Goal: Transaction & Acquisition: Download file/media

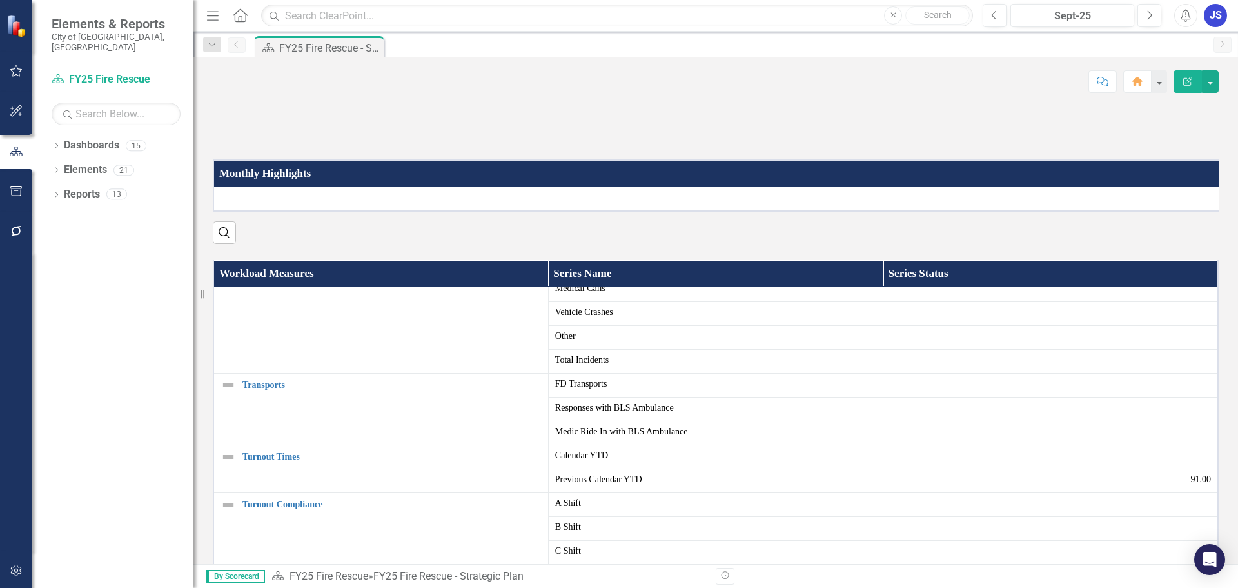
click at [60, 192] on icon "Dropdown" at bounding box center [56, 195] width 9 height 7
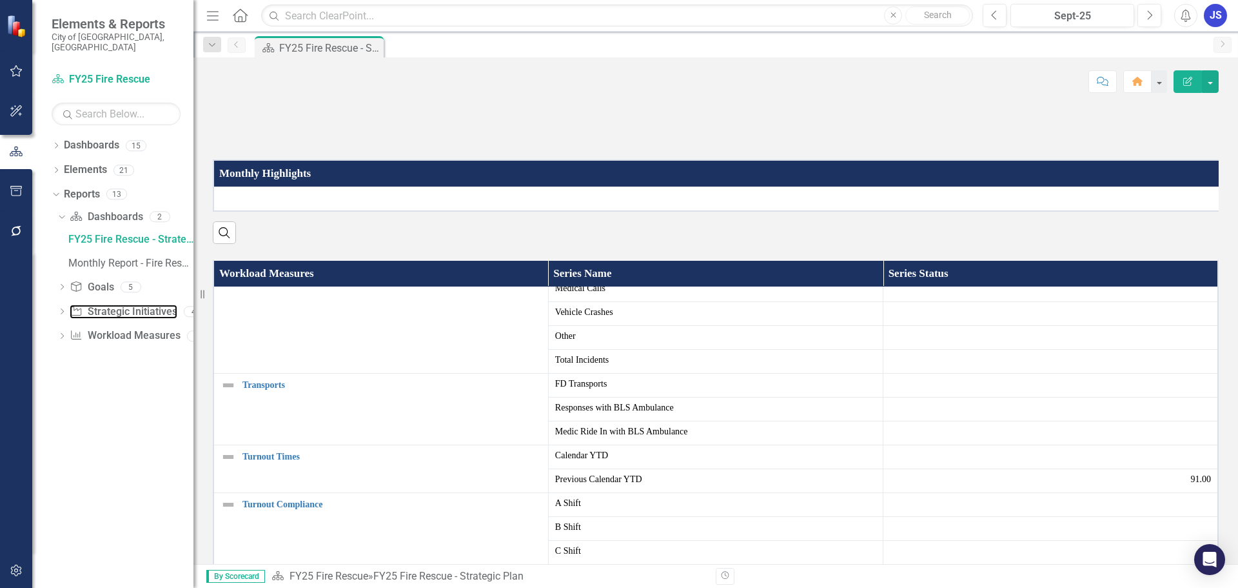
click at [77, 306] on icon at bounding box center [76, 310] width 10 height 9
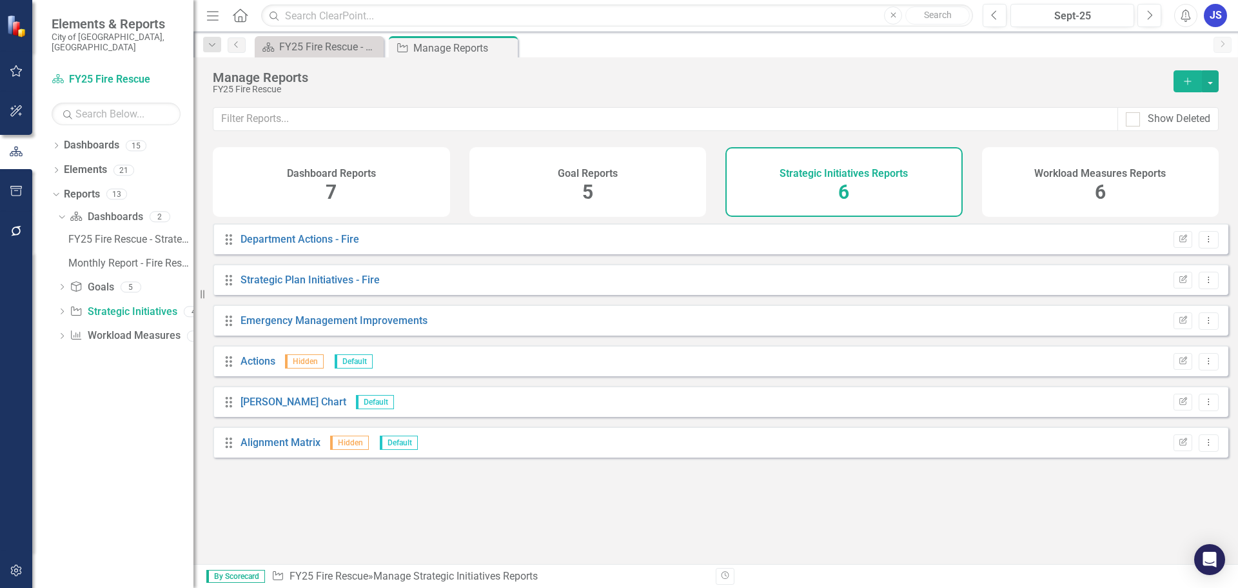
click at [64, 333] on icon "Dropdown" at bounding box center [61, 336] width 9 height 7
click at [97, 306] on div "Performance Measures" at bounding box center [130, 312] width 125 height 12
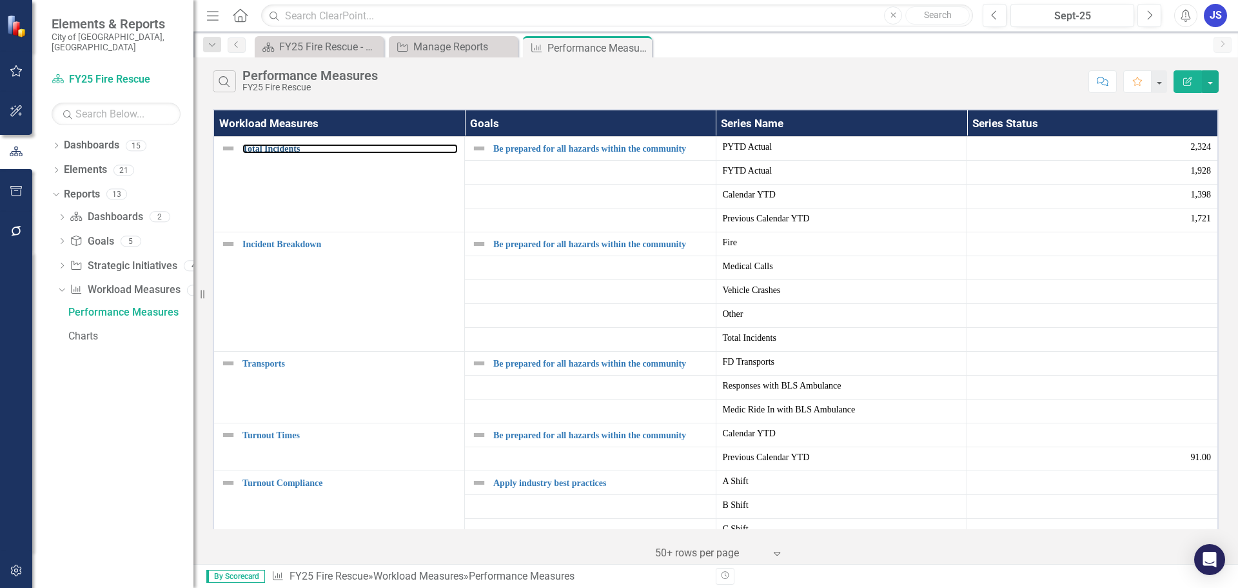
click at [287, 151] on link "Total Incidents" at bounding box center [350, 149] width 215 height 10
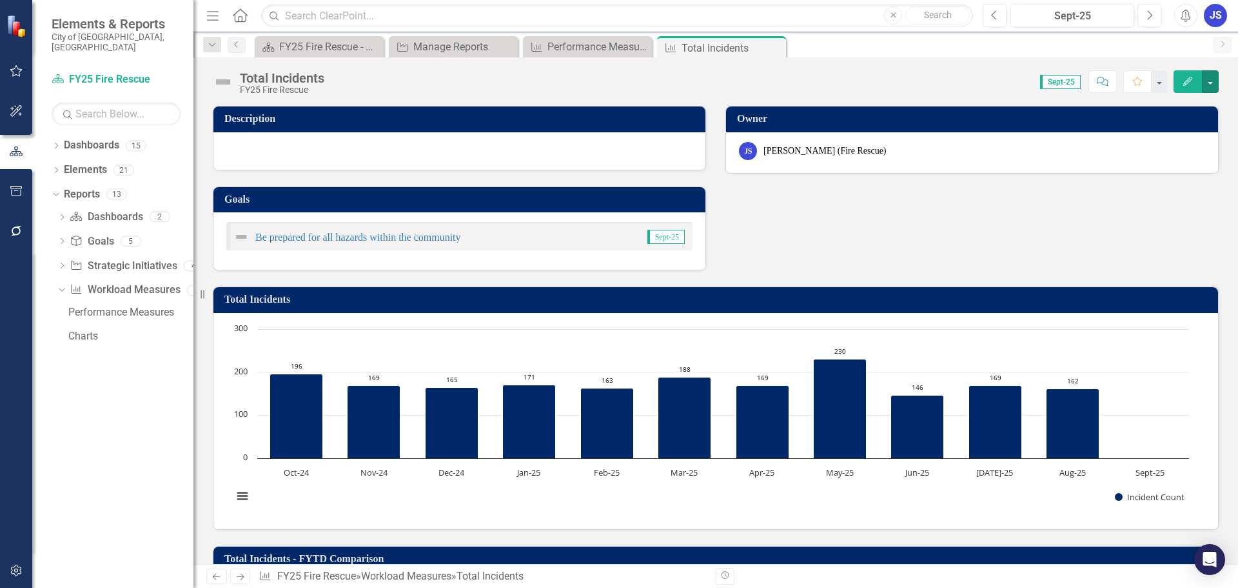
click at [1211, 81] on button "button" at bounding box center [1210, 81] width 17 height 23
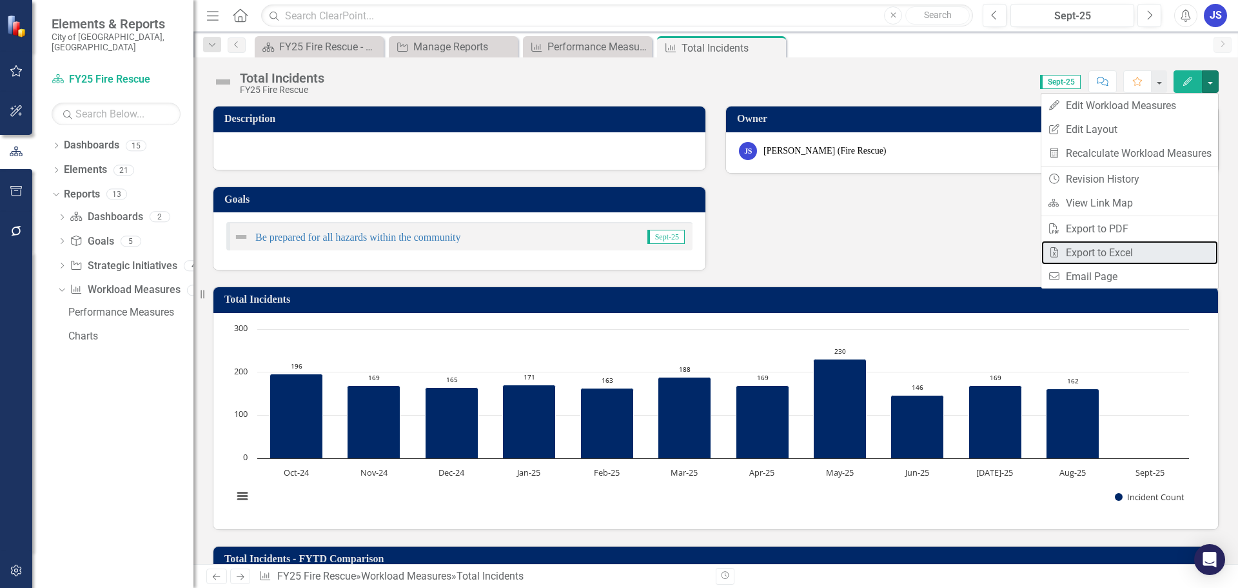
click at [1117, 255] on link "Excel Export to Excel" at bounding box center [1130, 253] width 177 height 24
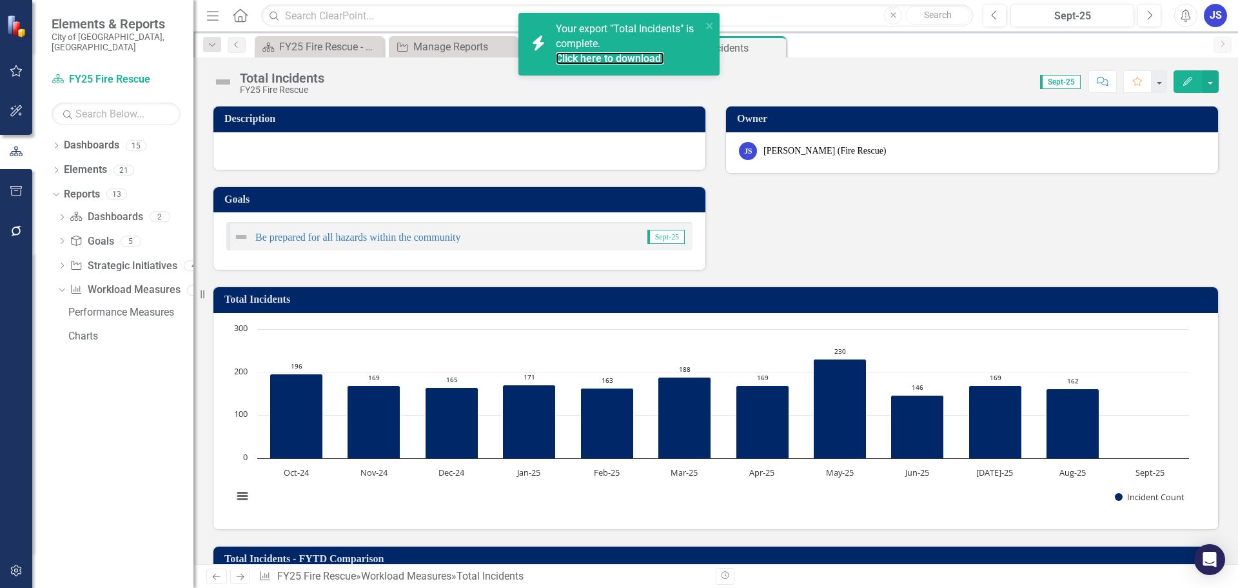
click at [592, 54] on link "Click here to download." at bounding box center [610, 58] width 108 height 12
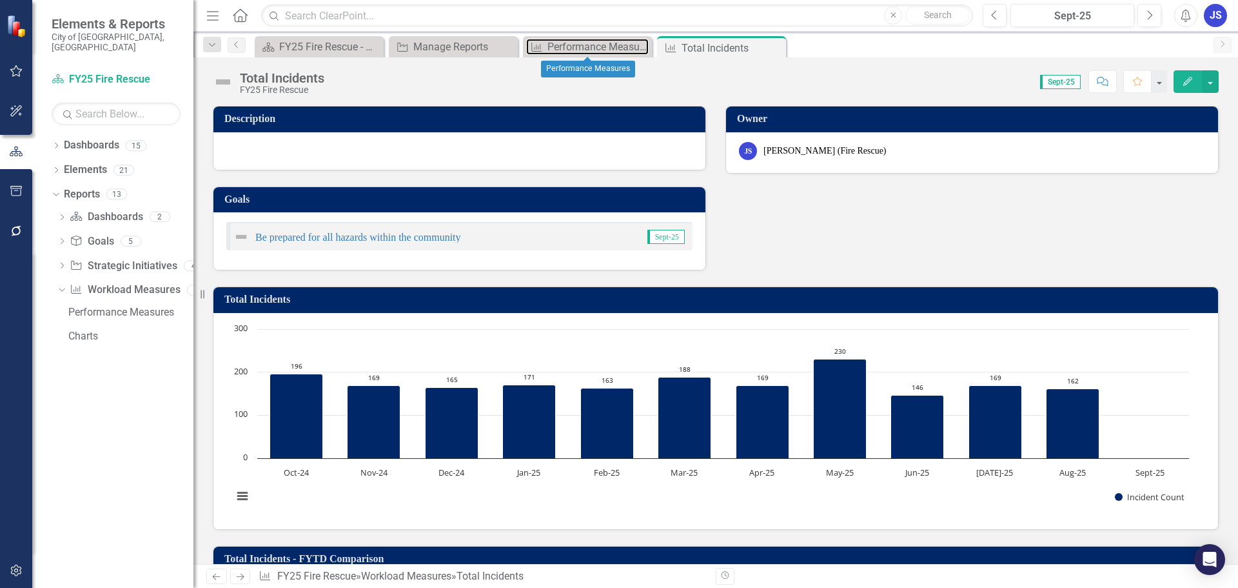
click at [575, 39] on div "Performance Measures" at bounding box center [598, 47] width 101 height 16
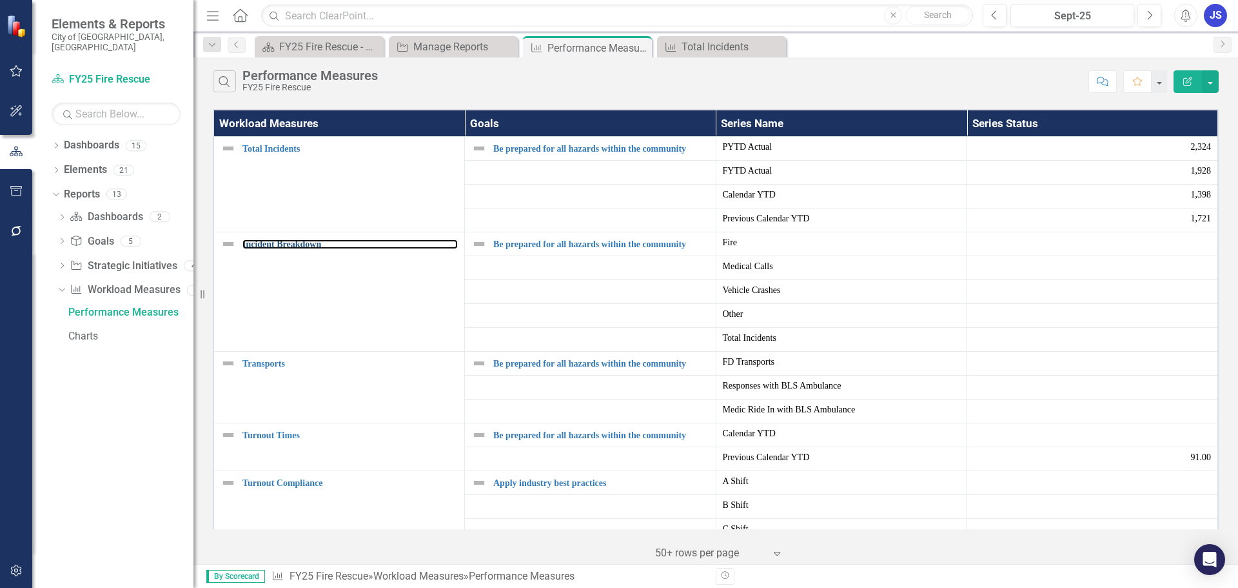
click at [280, 246] on link "Incident Breakdown" at bounding box center [350, 244] width 215 height 10
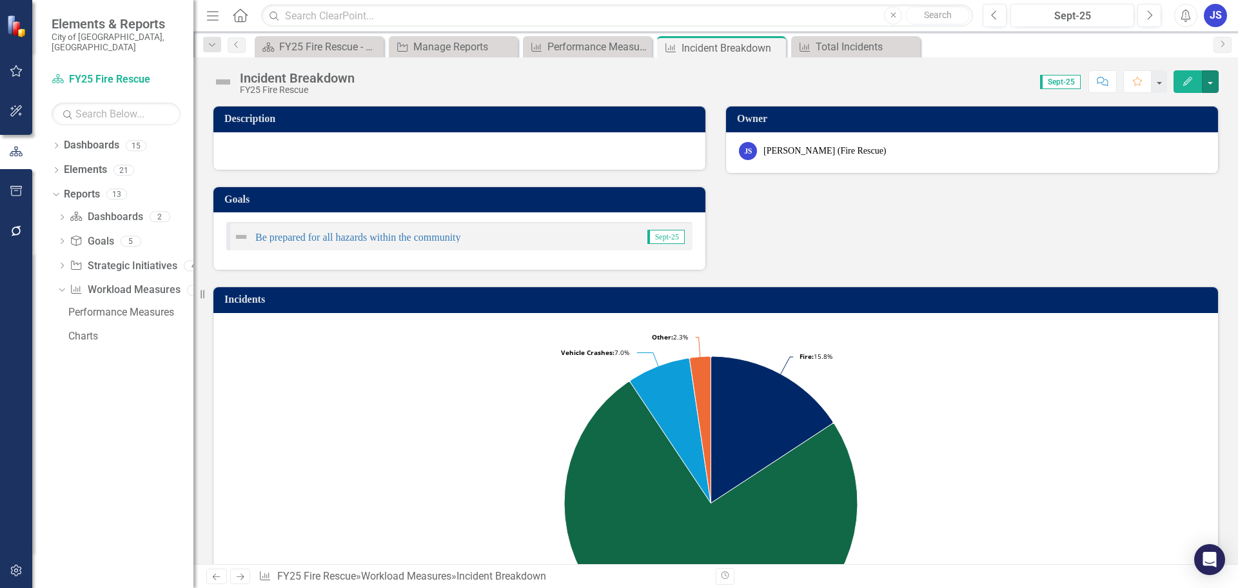
click at [1214, 86] on button "button" at bounding box center [1210, 81] width 17 height 23
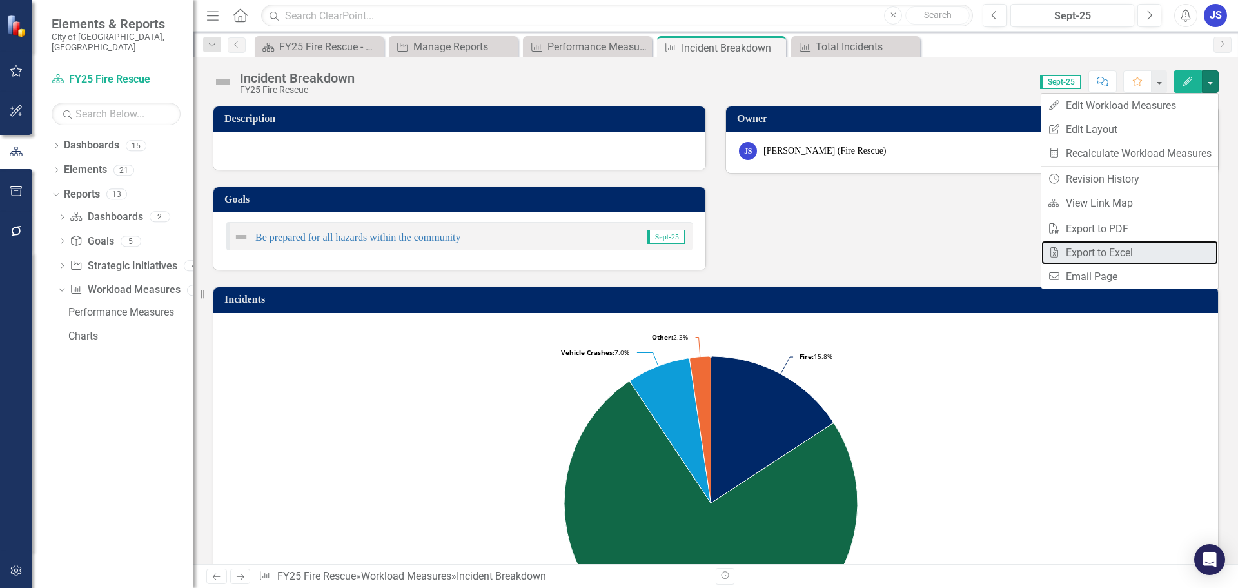
click at [1100, 247] on link "Excel Export to Excel" at bounding box center [1130, 253] width 177 height 24
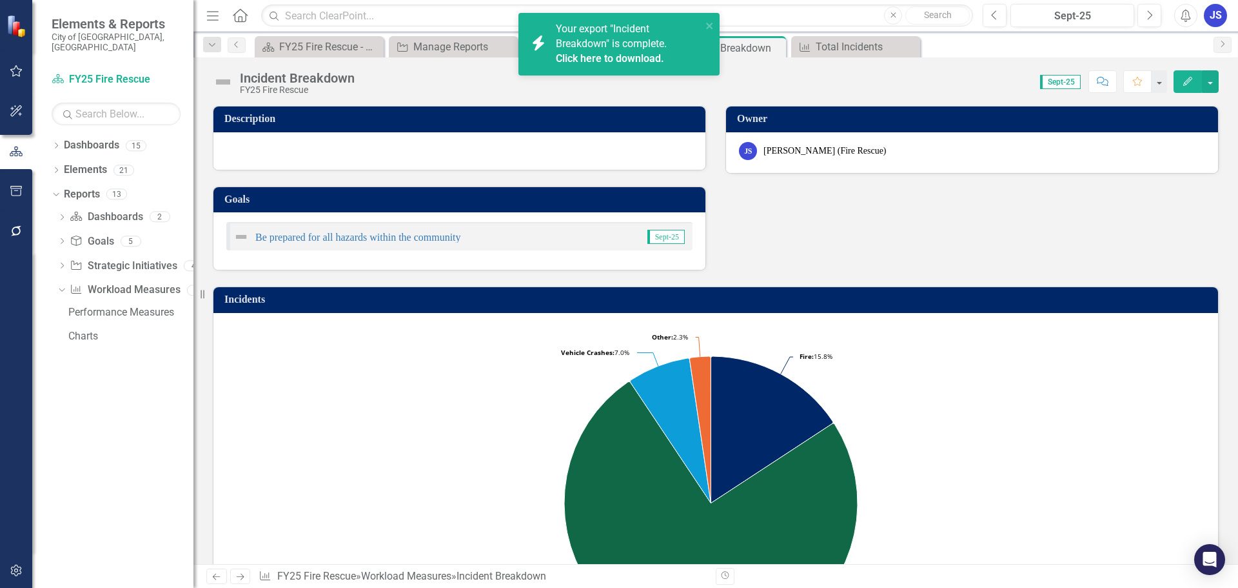
click at [565, 35] on div "Your export "Incident Breakdown" is complete. Click here to download." at bounding box center [629, 44] width 146 height 45
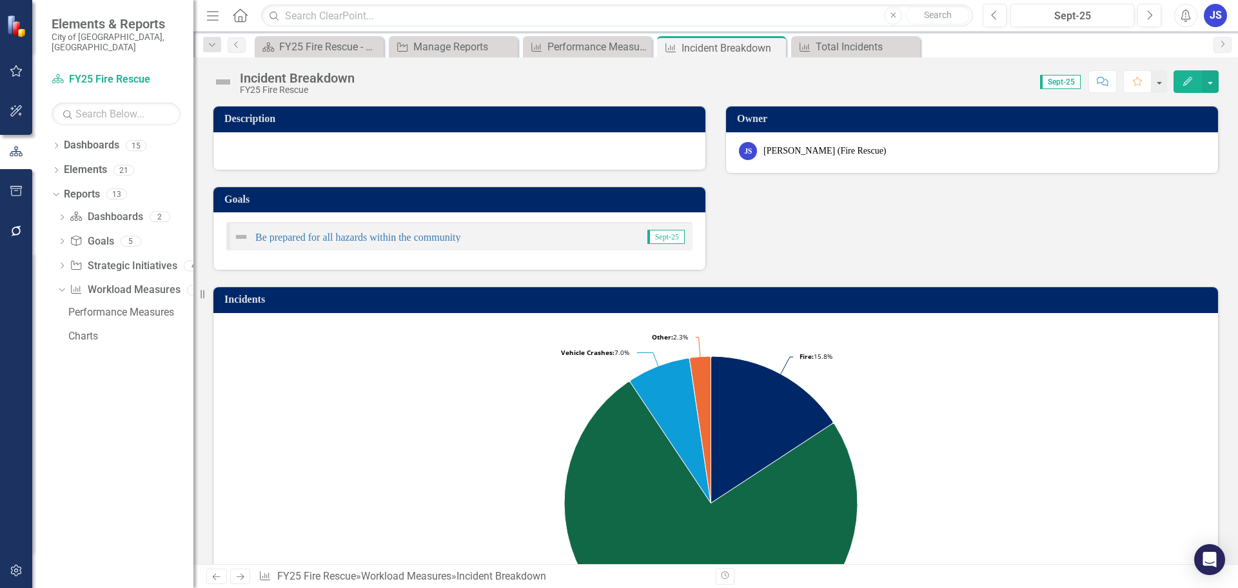
click at [723, 49] on div "Incident Breakdown" at bounding box center [732, 48] width 101 height 16
click at [1211, 85] on button "button" at bounding box center [1210, 81] width 17 height 23
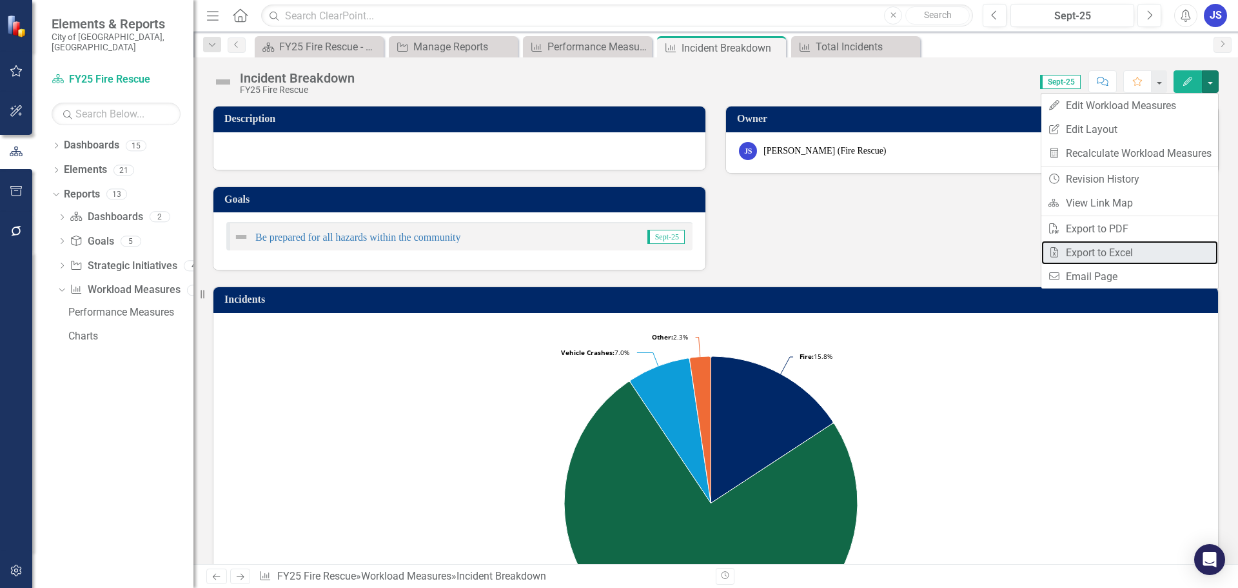
click at [1098, 246] on link "Excel Export to Excel" at bounding box center [1130, 253] width 177 height 24
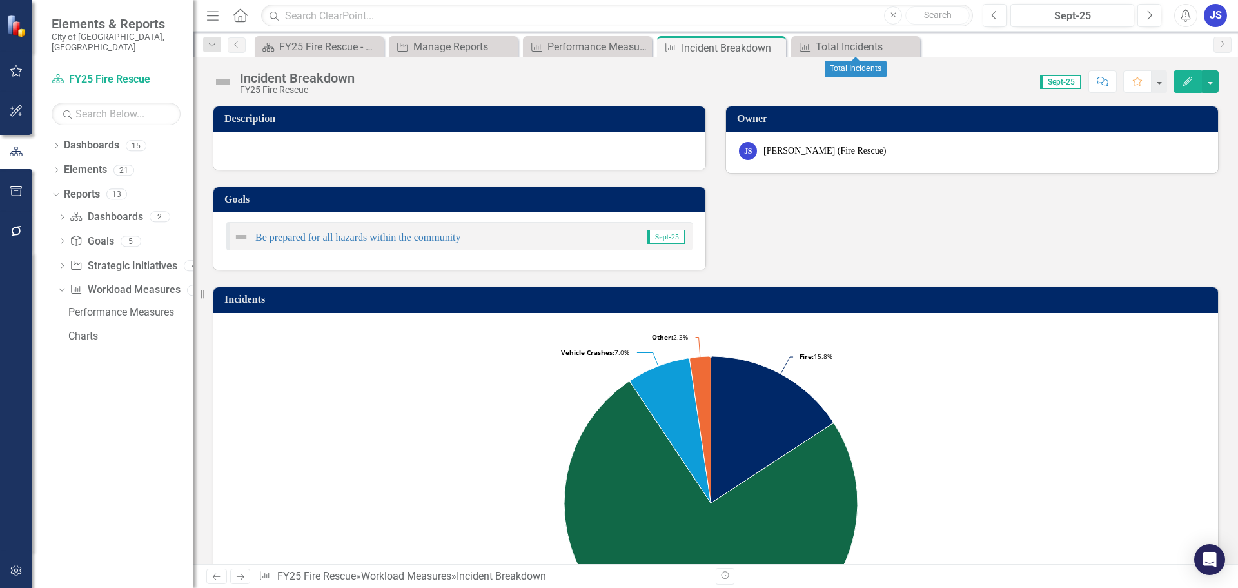
click at [0, 0] on icon "Close" at bounding box center [0, 0] width 0 height 0
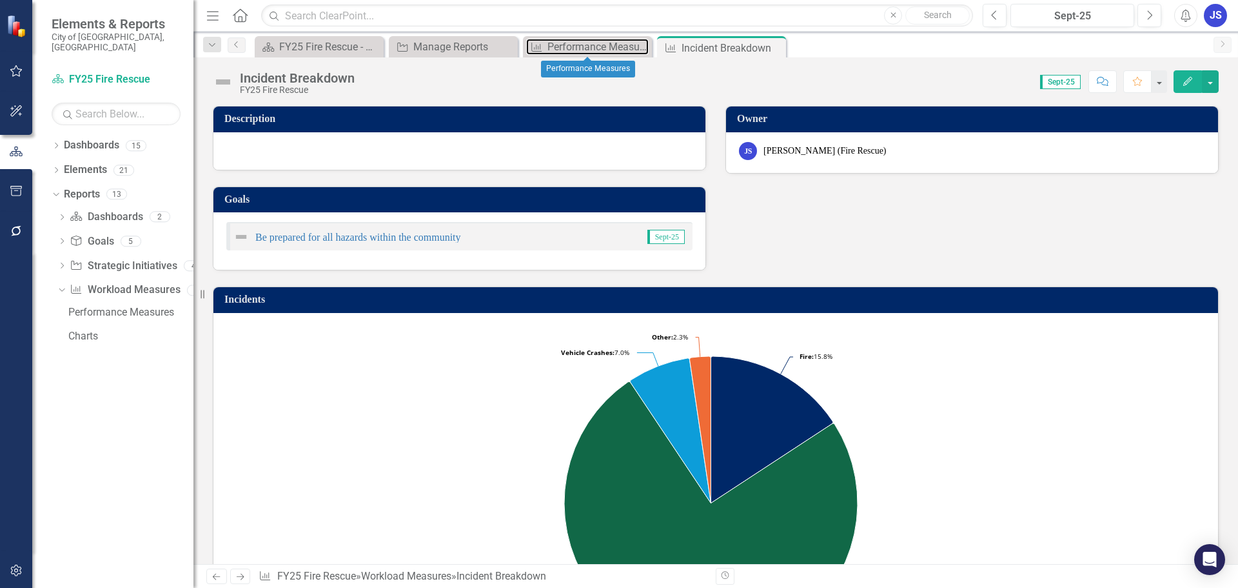
click at [584, 52] on div "Performance Measures" at bounding box center [598, 47] width 101 height 16
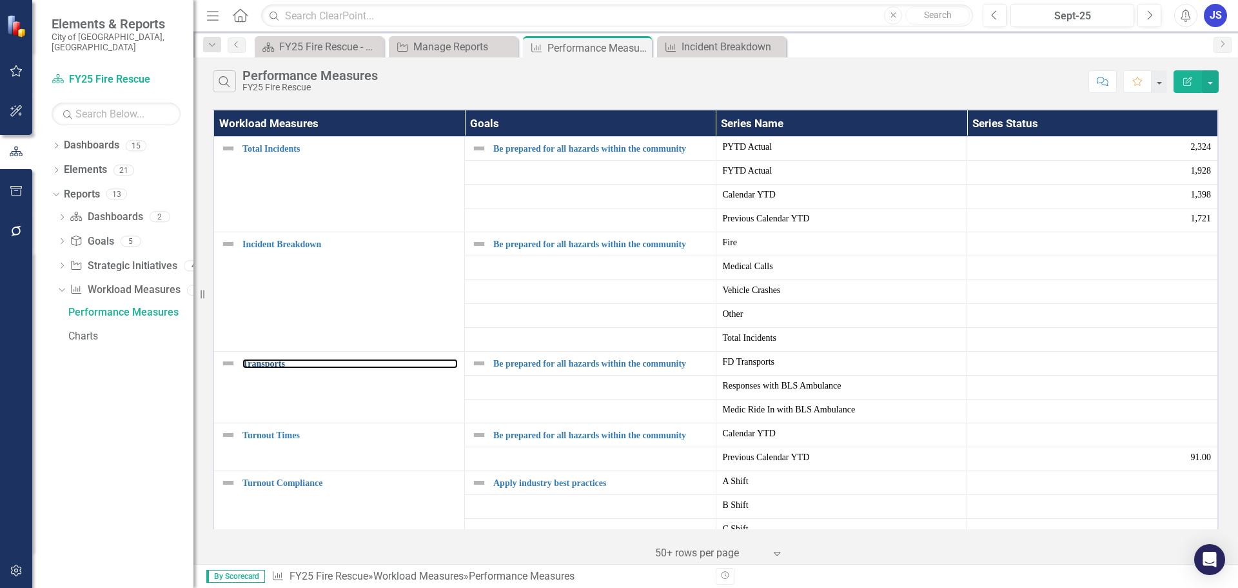
click at [256, 362] on link "Transports" at bounding box center [350, 364] width 215 height 10
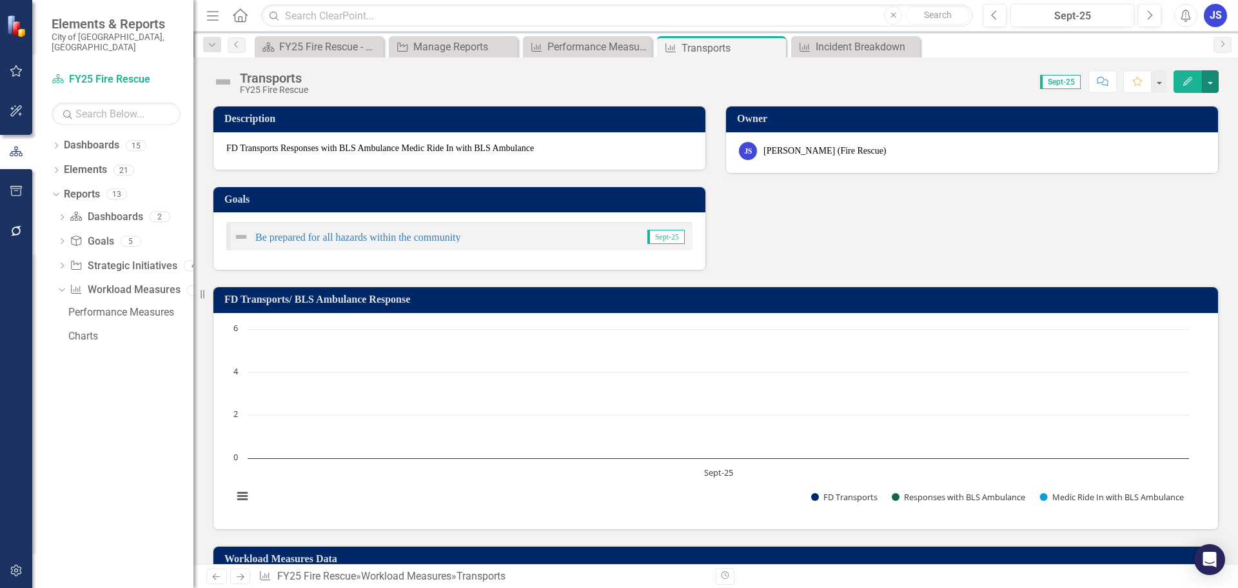
click at [1208, 83] on button "button" at bounding box center [1210, 81] width 17 height 23
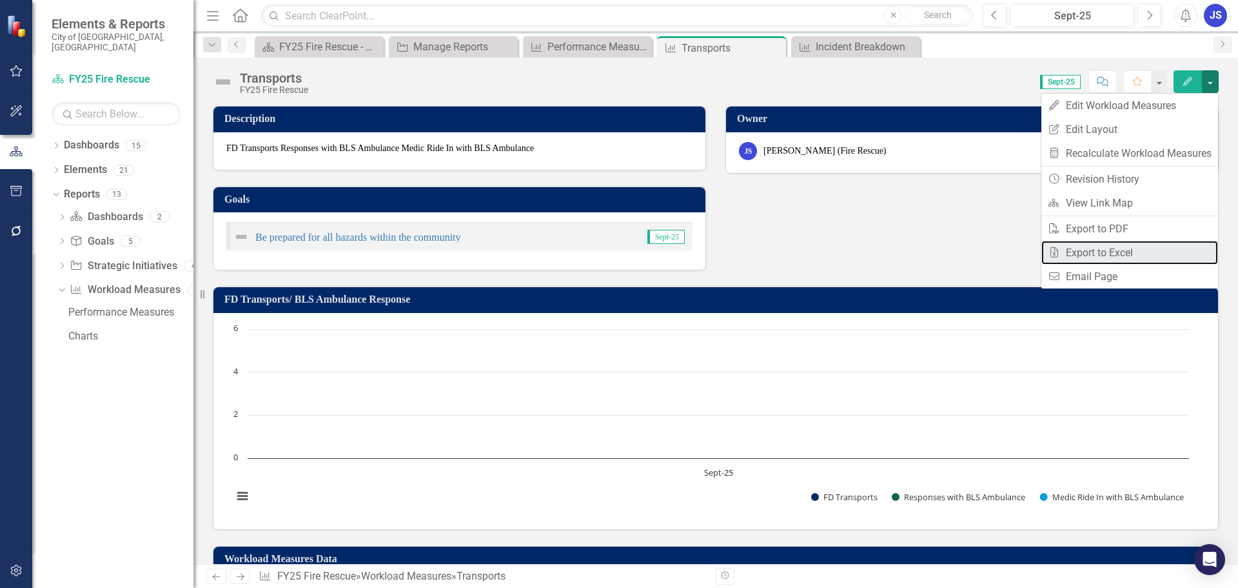
click at [1099, 243] on link "Excel Export to Excel" at bounding box center [1130, 253] width 177 height 24
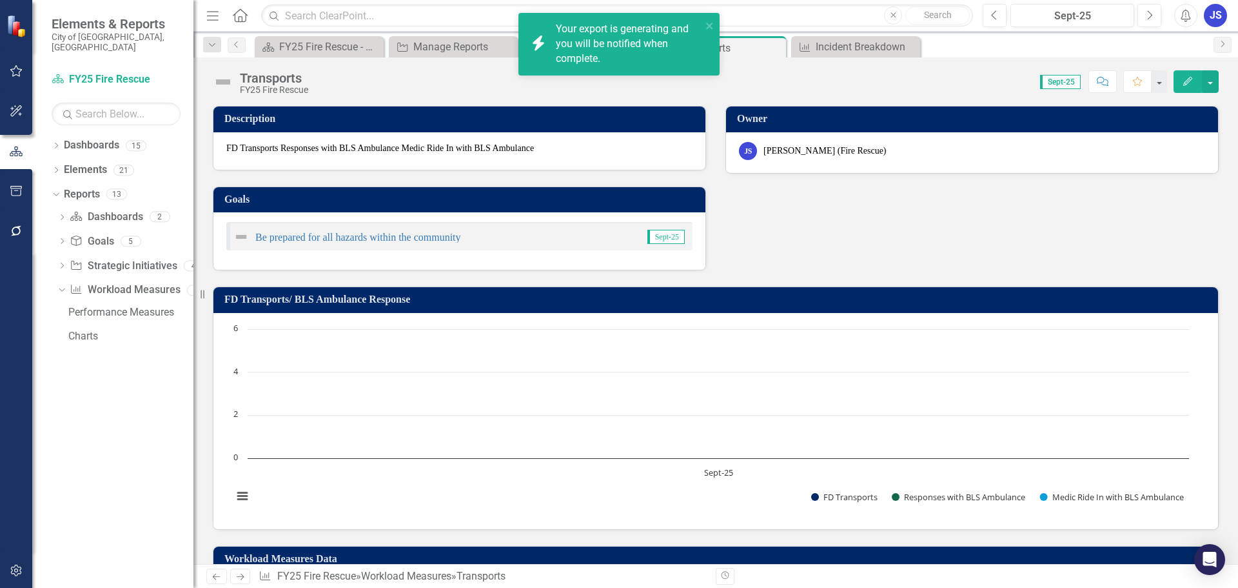
click at [777, 81] on div "Score: 0.00 Sept-25 Completed Comment Favorite Edit" at bounding box center [767, 81] width 904 height 22
click at [615, 54] on link "Click here to download." at bounding box center [610, 58] width 108 height 12
click at [579, 57] on link "Click here to download." at bounding box center [610, 58] width 108 height 12
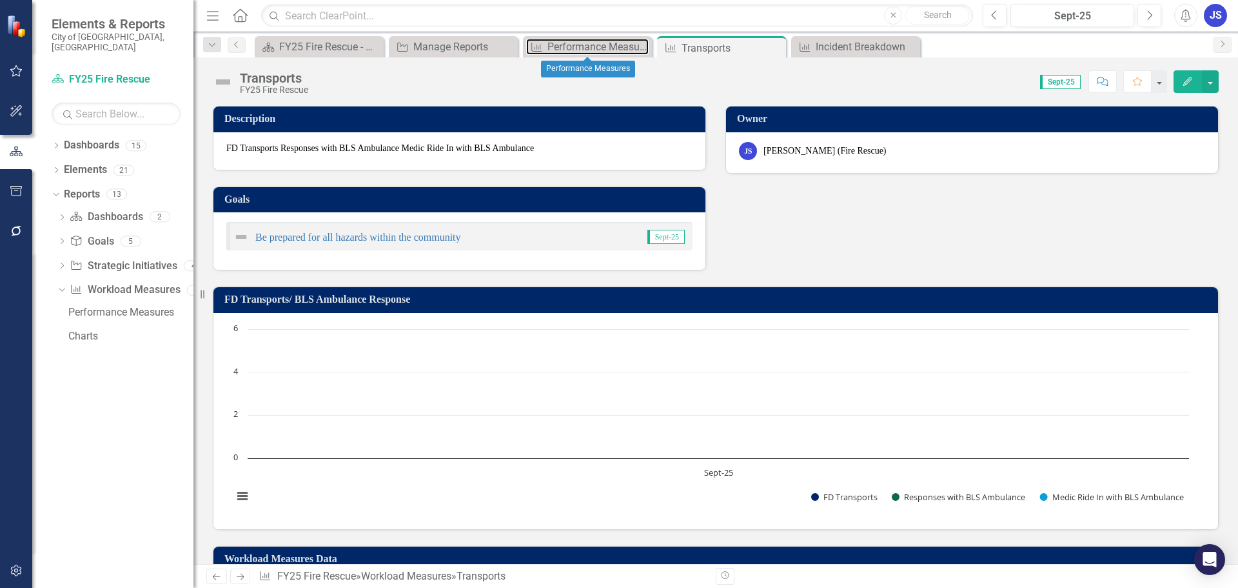
click at [565, 44] on div "Performance Measures" at bounding box center [598, 47] width 101 height 16
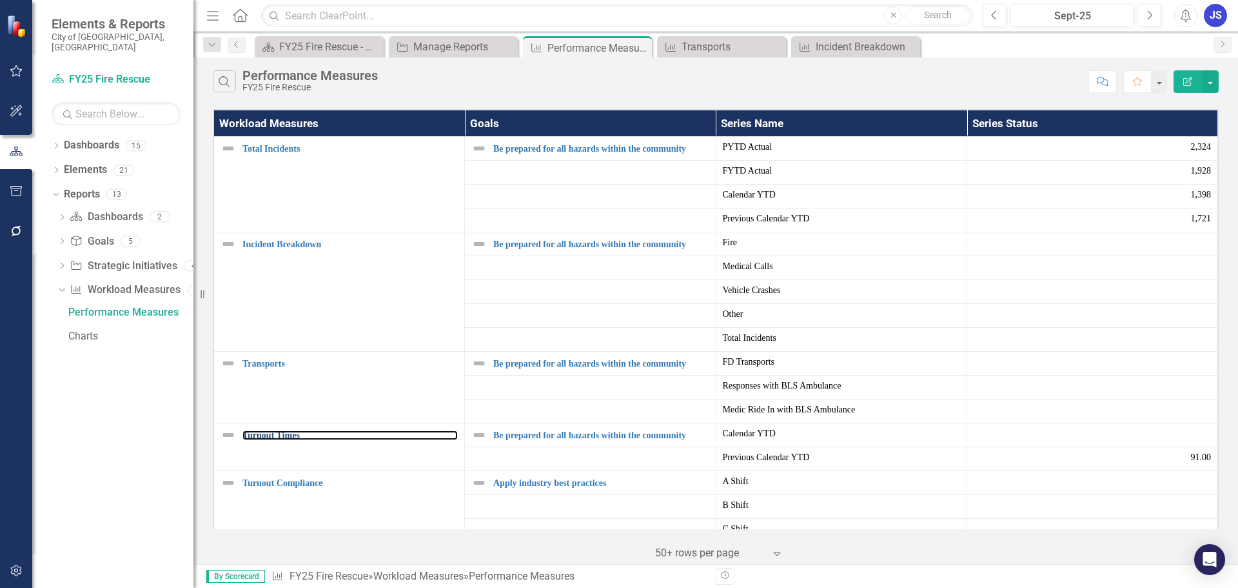
click at [278, 430] on link "Turnout Times" at bounding box center [350, 435] width 215 height 10
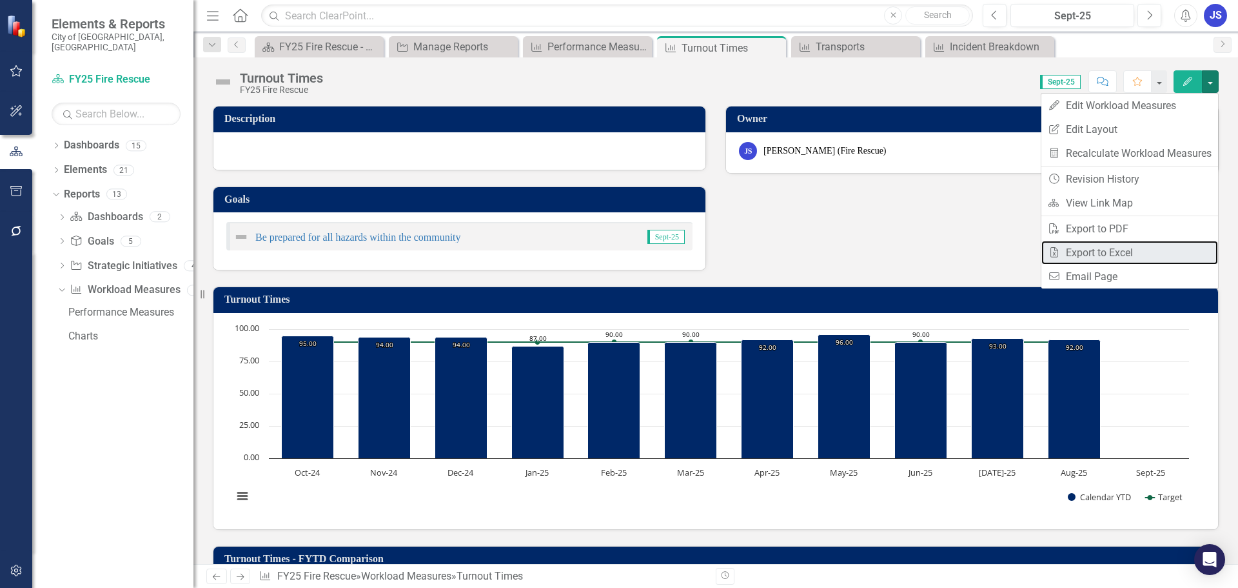
click at [1120, 245] on link "Excel Export to Excel" at bounding box center [1130, 253] width 177 height 24
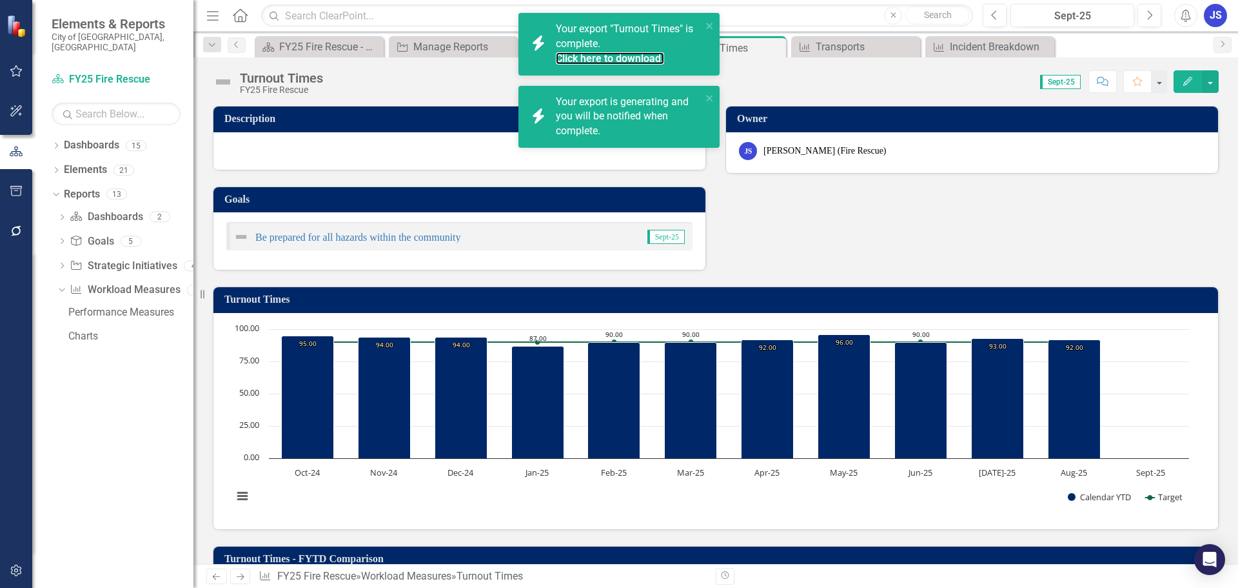
click at [602, 61] on link "Click here to download." at bounding box center [610, 58] width 108 height 12
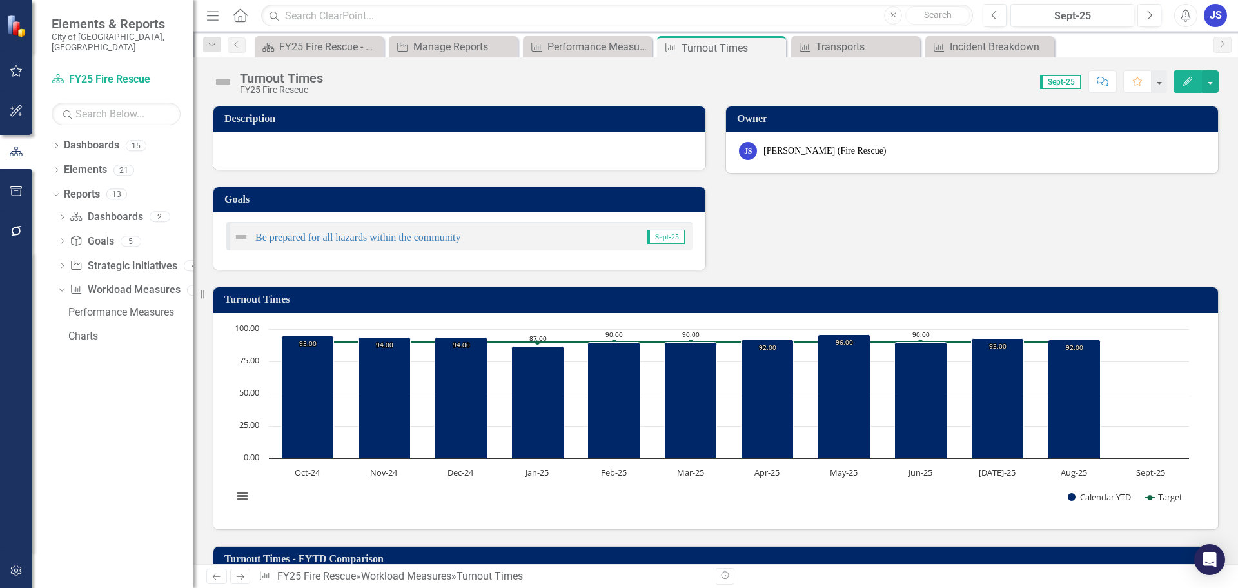
click at [0, 0] on icon "Close" at bounding box center [0, 0] width 0 height 0
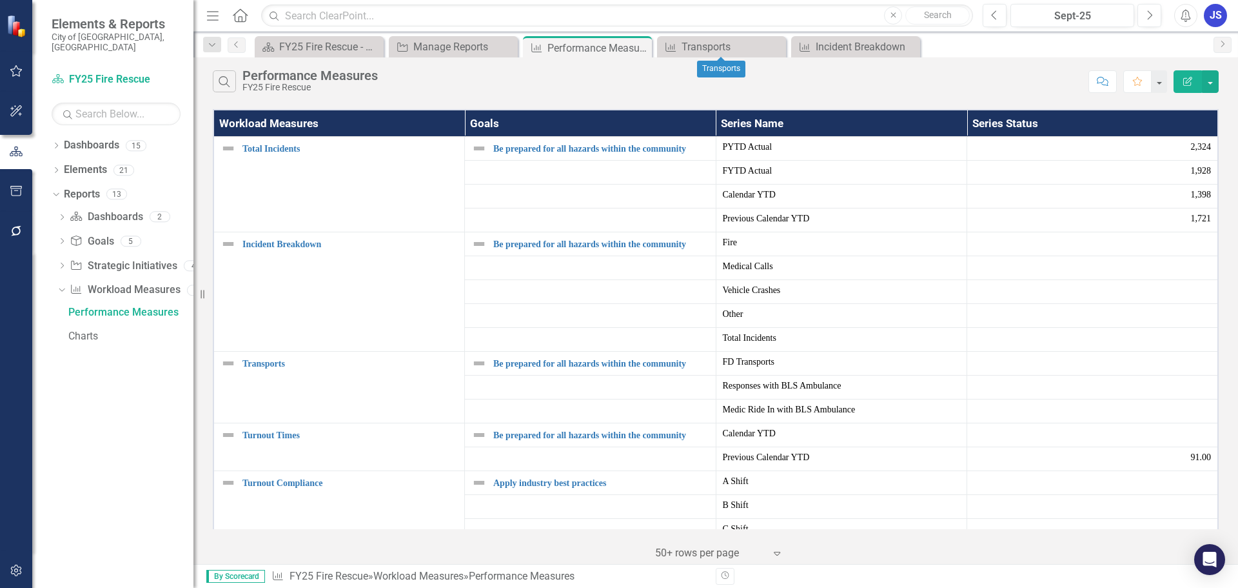
click at [0, 0] on icon "Close" at bounding box center [0, 0] width 0 height 0
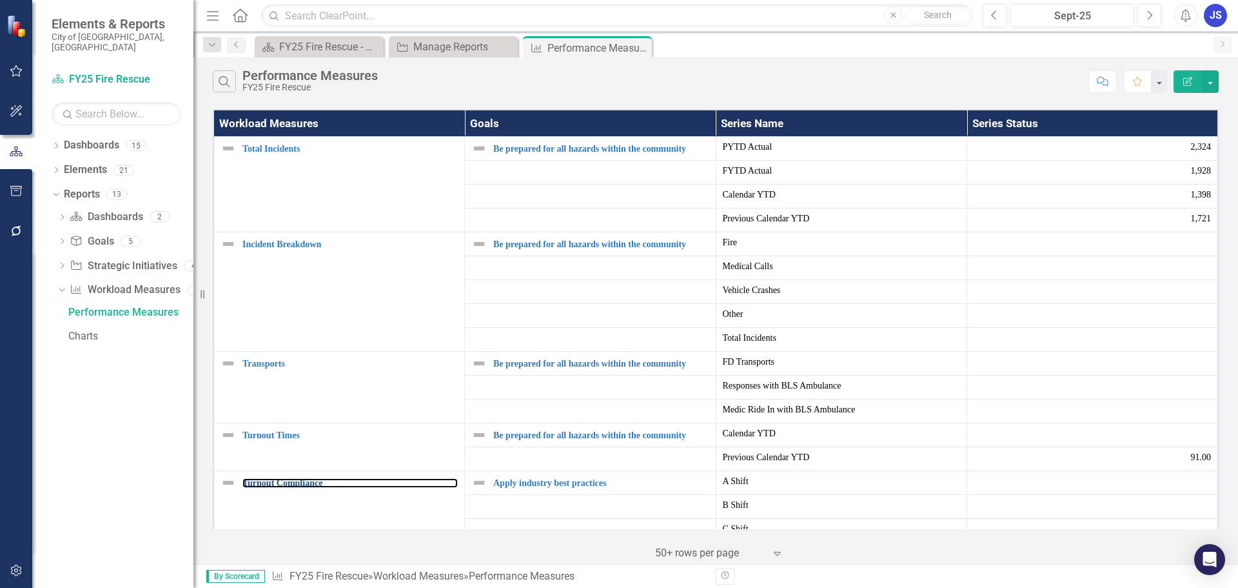
click at [281, 486] on link "Turnout Compliance" at bounding box center [350, 483] width 215 height 10
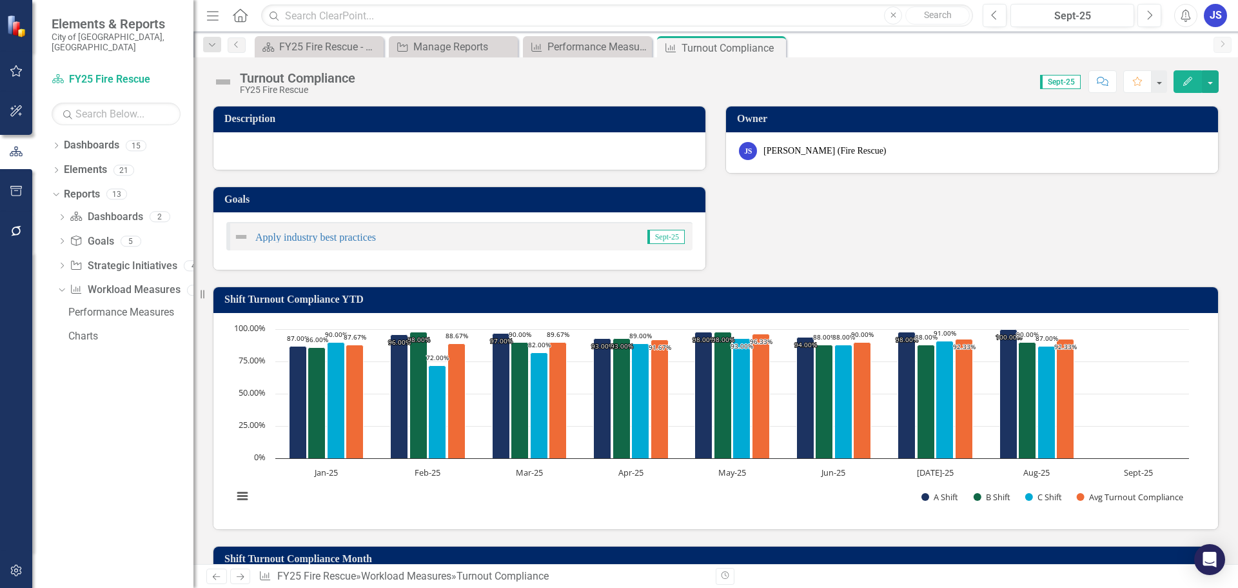
drag, startPoint x: 777, startPoint y: 46, endPoint x: 675, endPoint y: 57, distance: 102.5
click at [0, 0] on icon "Close" at bounding box center [0, 0] width 0 height 0
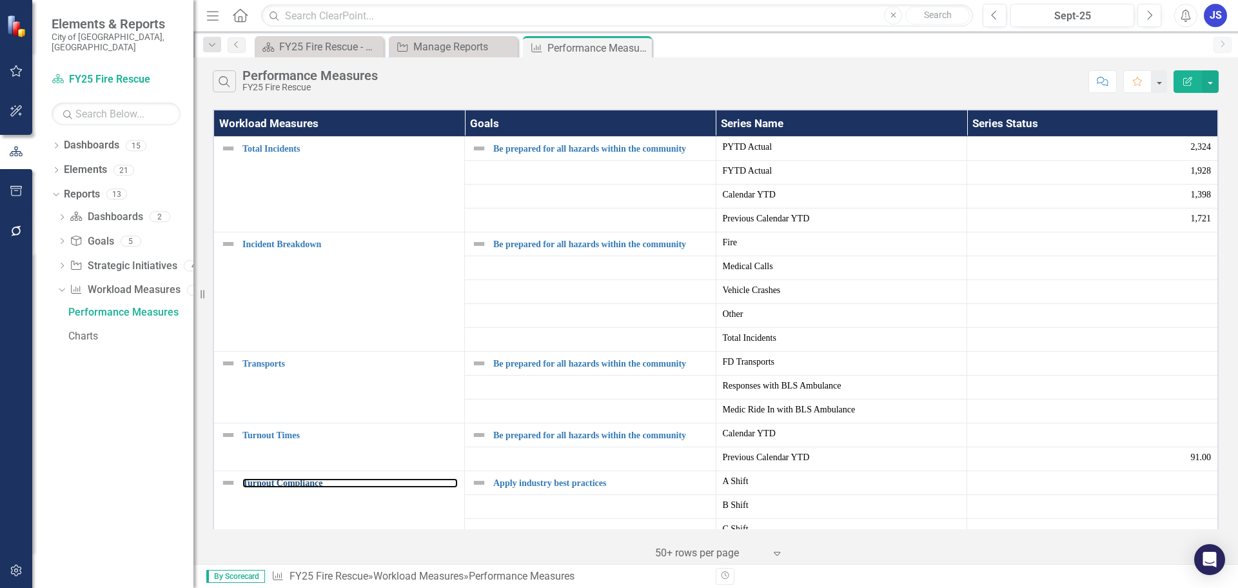
click at [281, 481] on link "Turnout Compliance" at bounding box center [350, 483] width 215 height 10
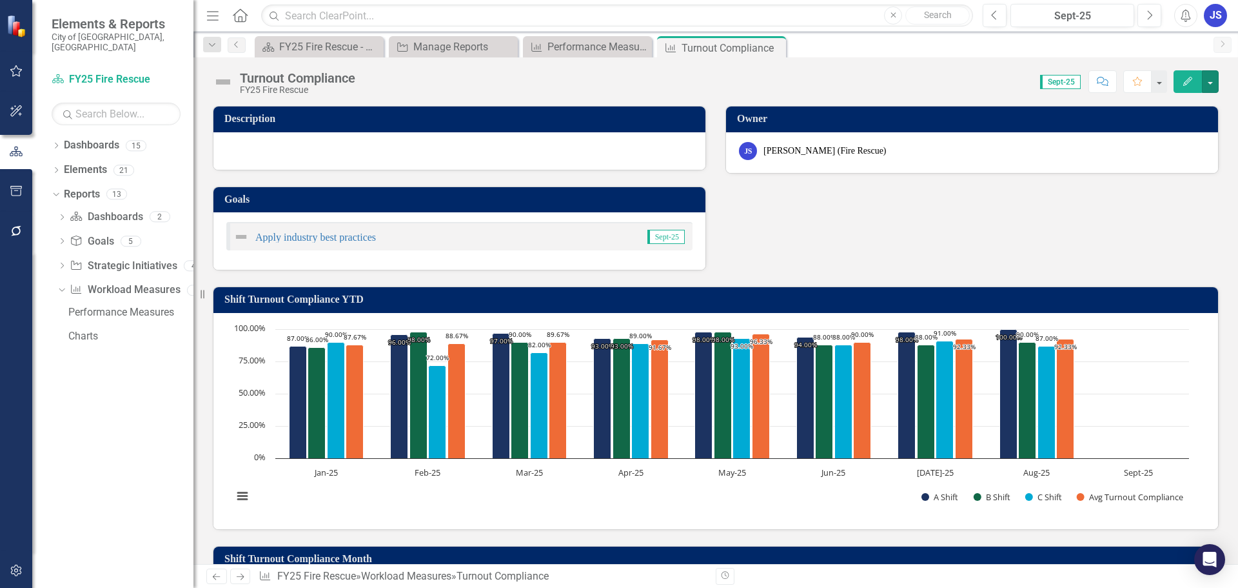
click at [1209, 79] on button "button" at bounding box center [1210, 81] width 17 height 23
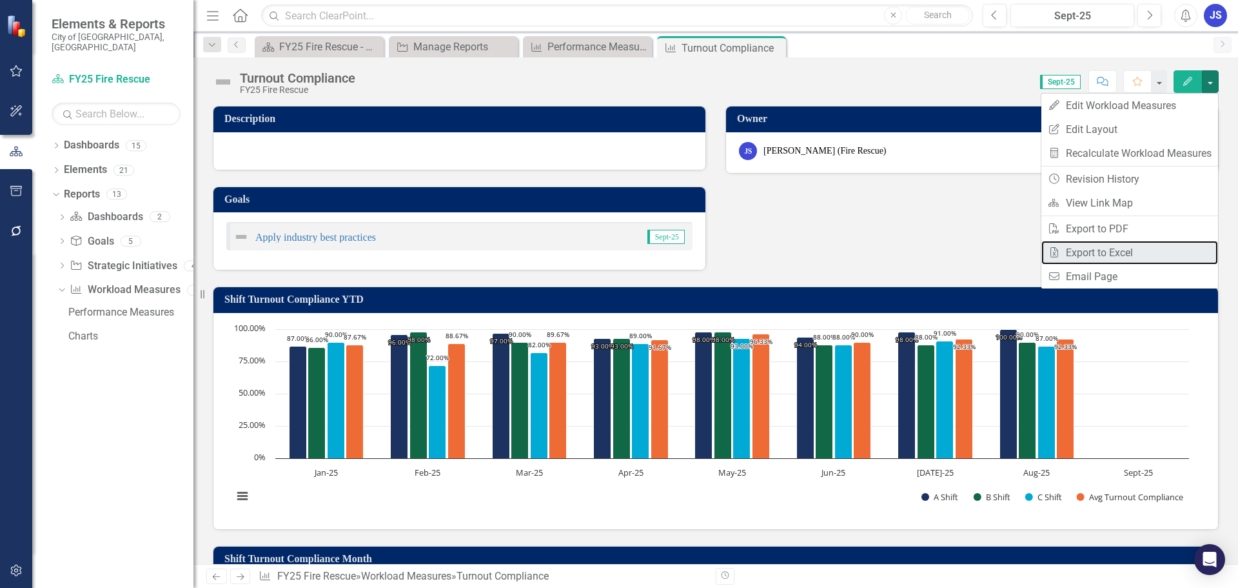
click at [1097, 248] on link "Excel Export to Excel" at bounding box center [1130, 253] width 177 height 24
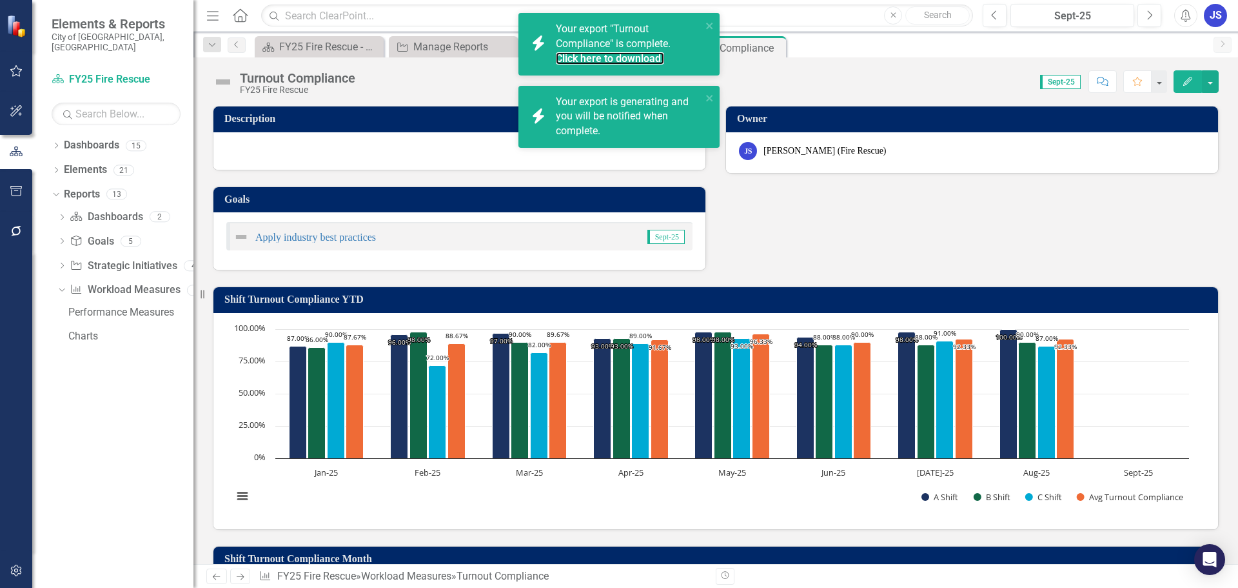
click at [602, 52] on link "Click here to download." at bounding box center [610, 58] width 108 height 12
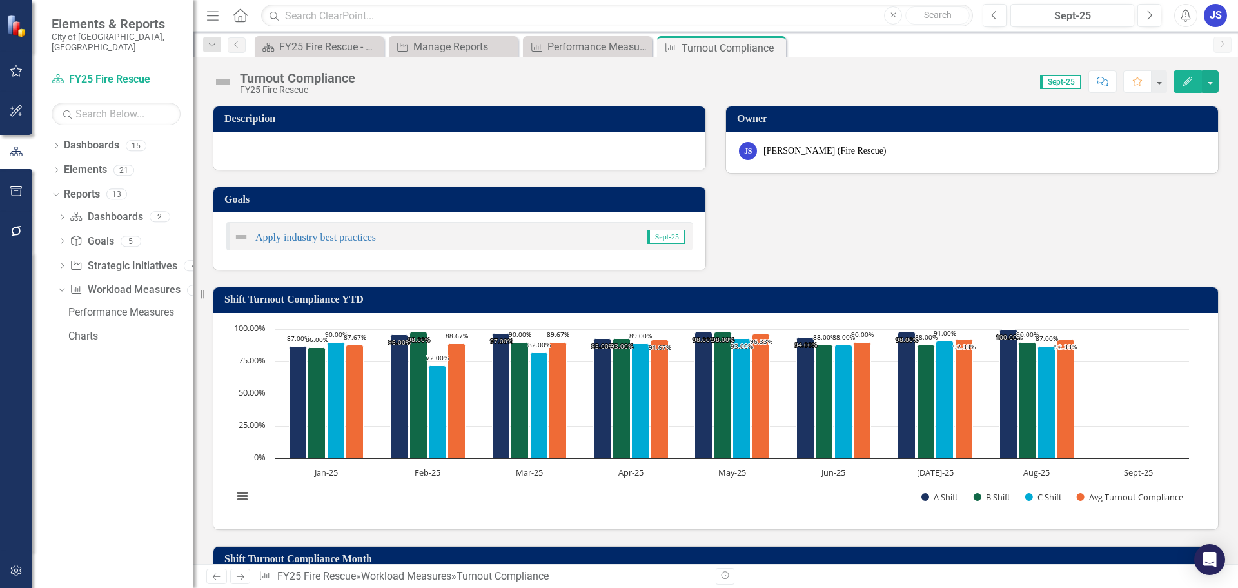
click at [0, 0] on icon "Close" at bounding box center [0, 0] width 0 height 0
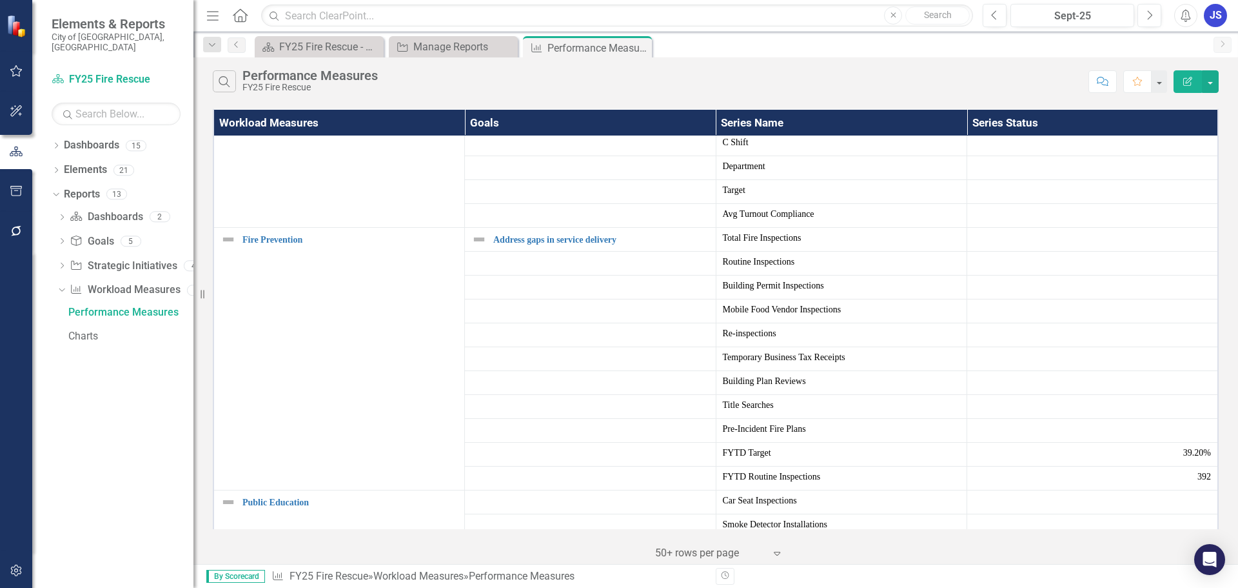
scroll to position [387, 0]
click at [268, 244] on link "Fire Prevention" at bounding box center [350, 239] width 215 height 10
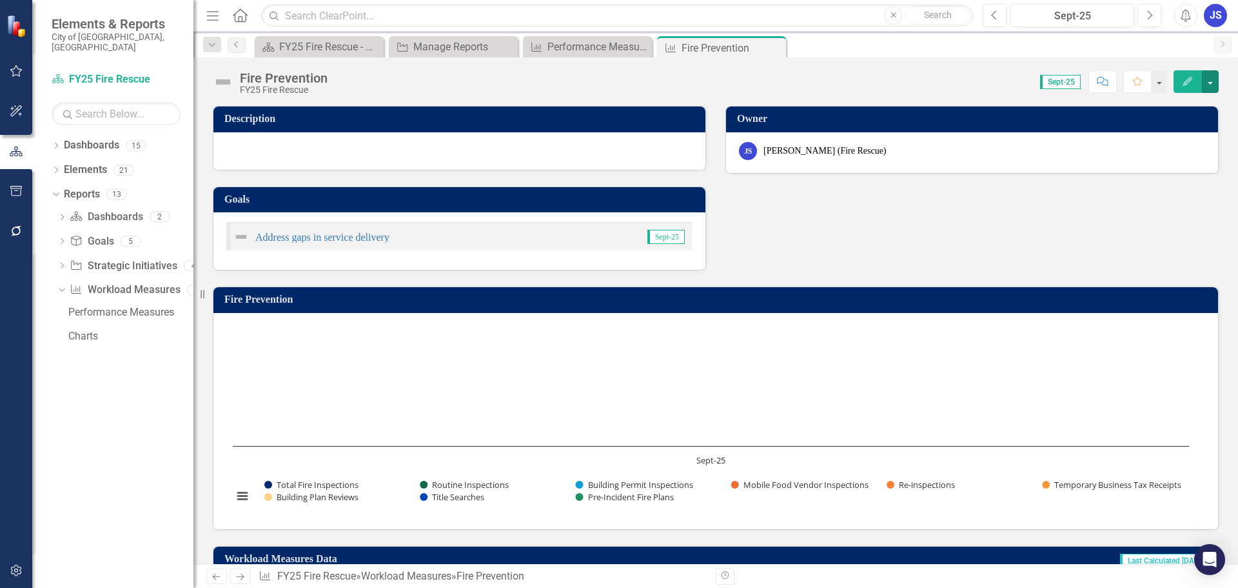
click at [1217, 78] on button "button" at bounding box center [1210, 81] width 17 height 23
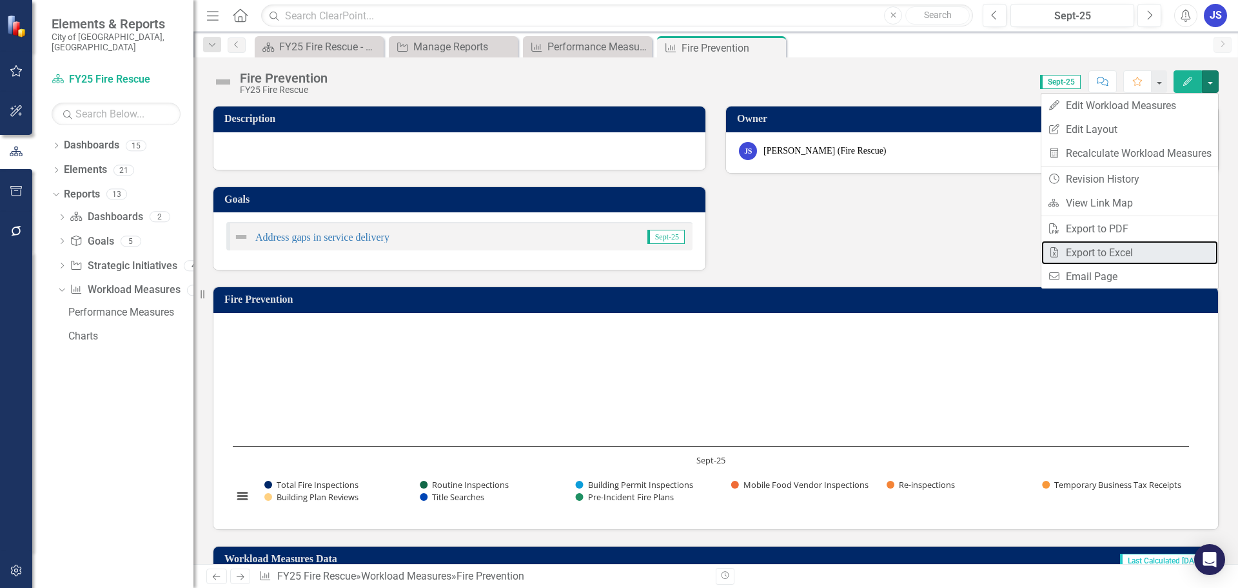
click at [1113, 248] on link "Excel Export to Excel" at bounding box center [1130, 253] width 177 height 24
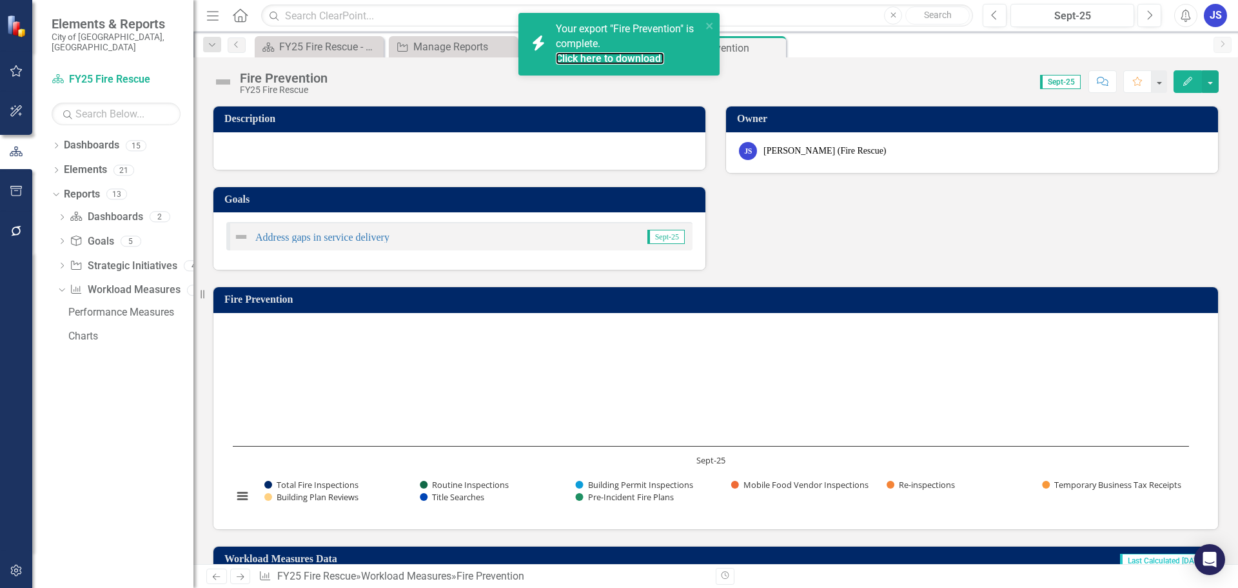
click at [629, 57] on link "Click here to download." at bounding box center [610, 58] width 108 height 12
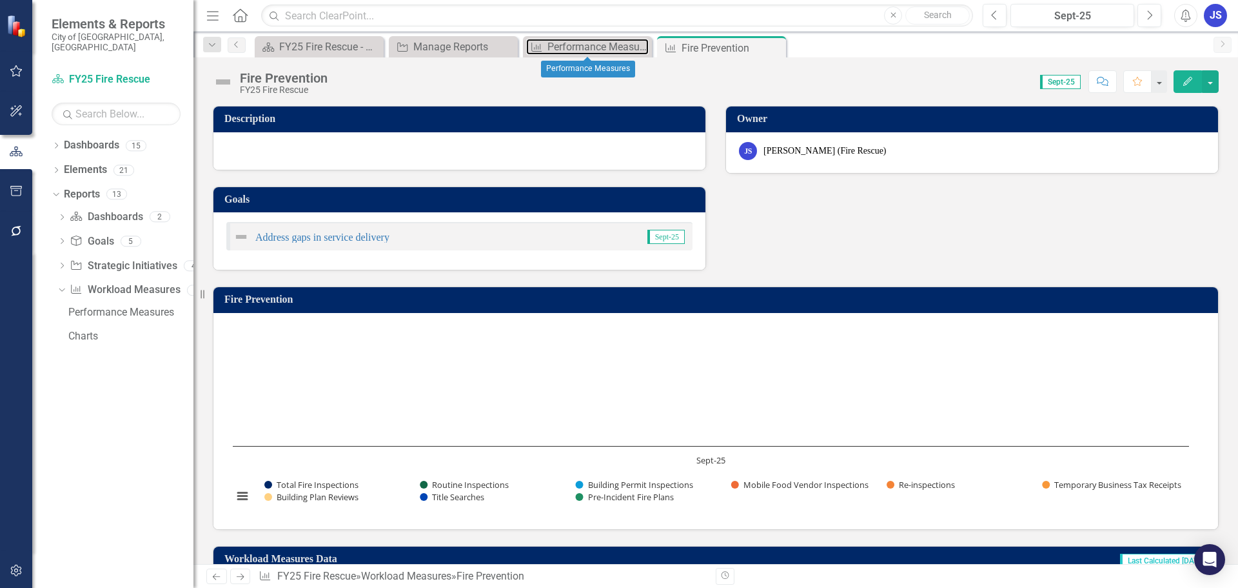
click at [602, 46] on div "Performance Measures" at bounding box center [598, 47] width 101 height 16
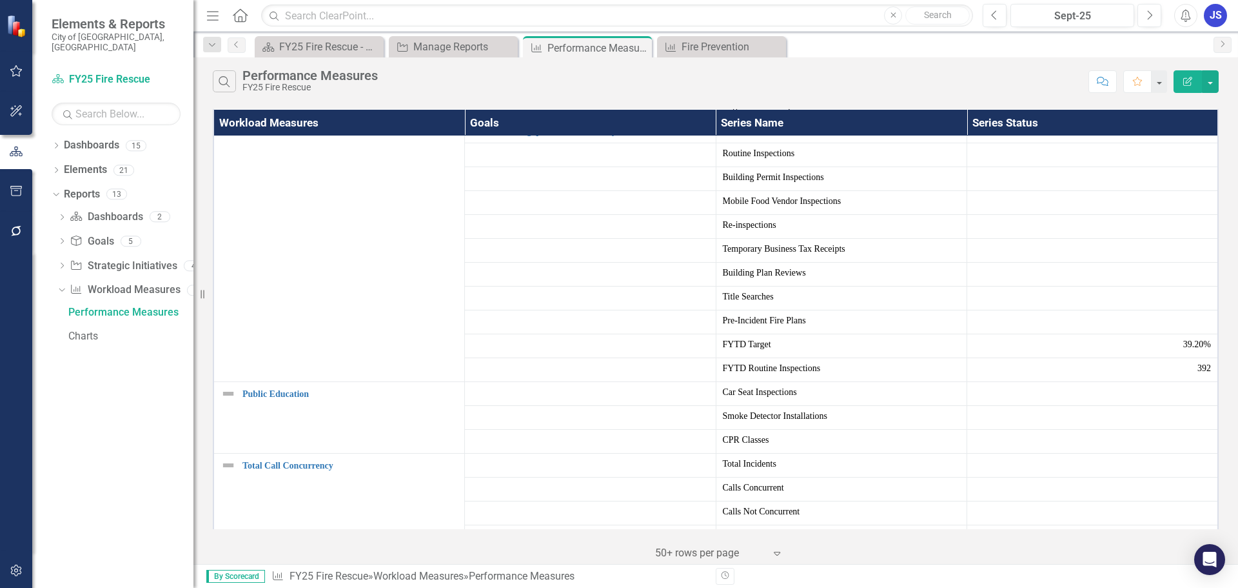
scroll to position [516, 0]
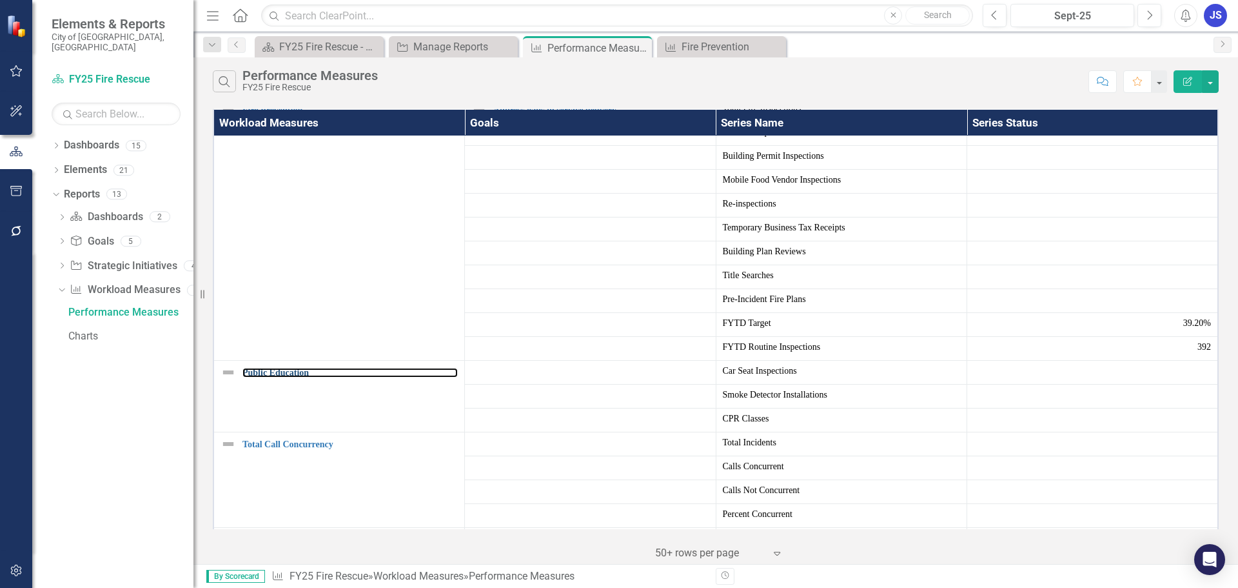
click at [276, 376] on link "Public Education" at bounding box center [350, 373] width 215 height 10
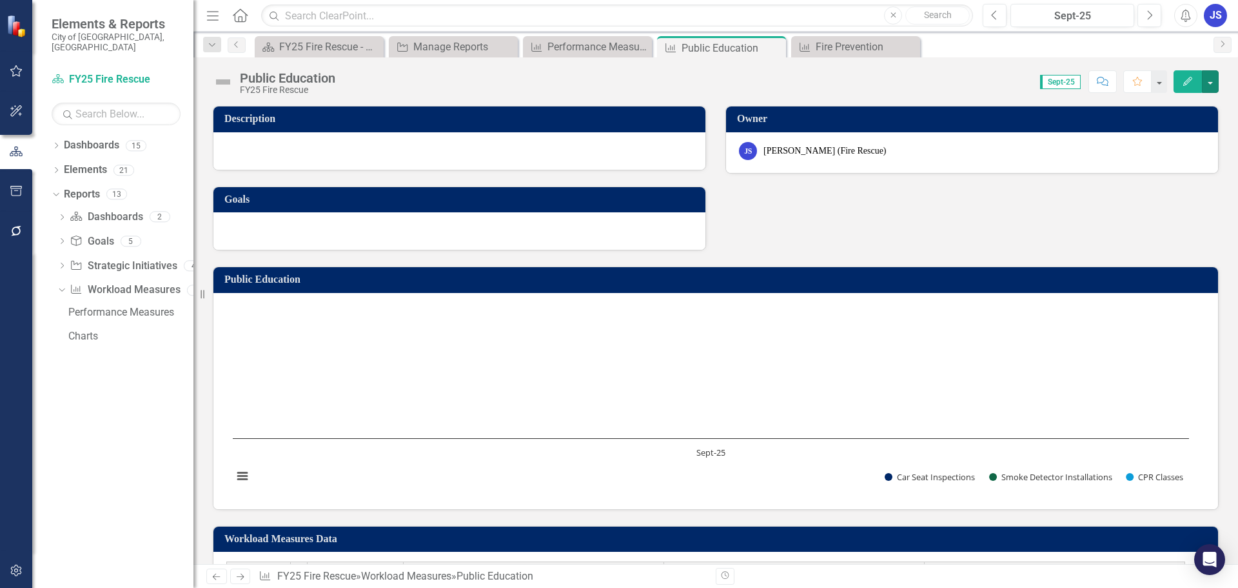
click at [1215, 75] on button "button" at bounding box center [1210, 81] width 17 height 23
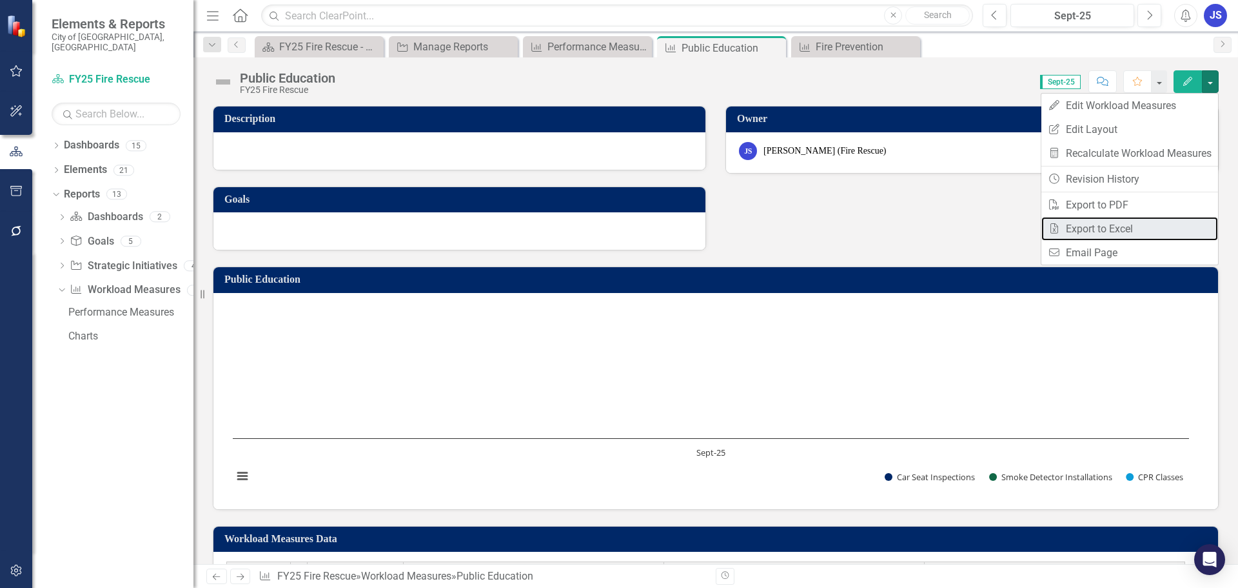
click at [1105, 226] on link "Excel Export to Excel" at bounding box center [1130, 229] width 177 height 24
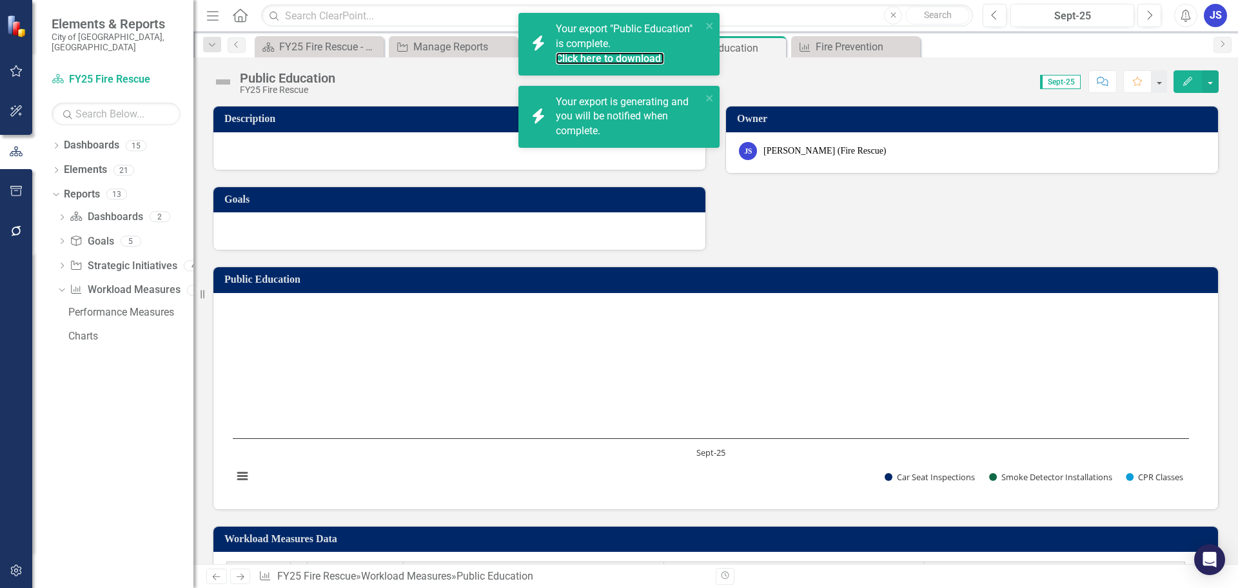
click at [623, 55] on link "Click here to download." at bounding box center [610, 58] width 108 height 12
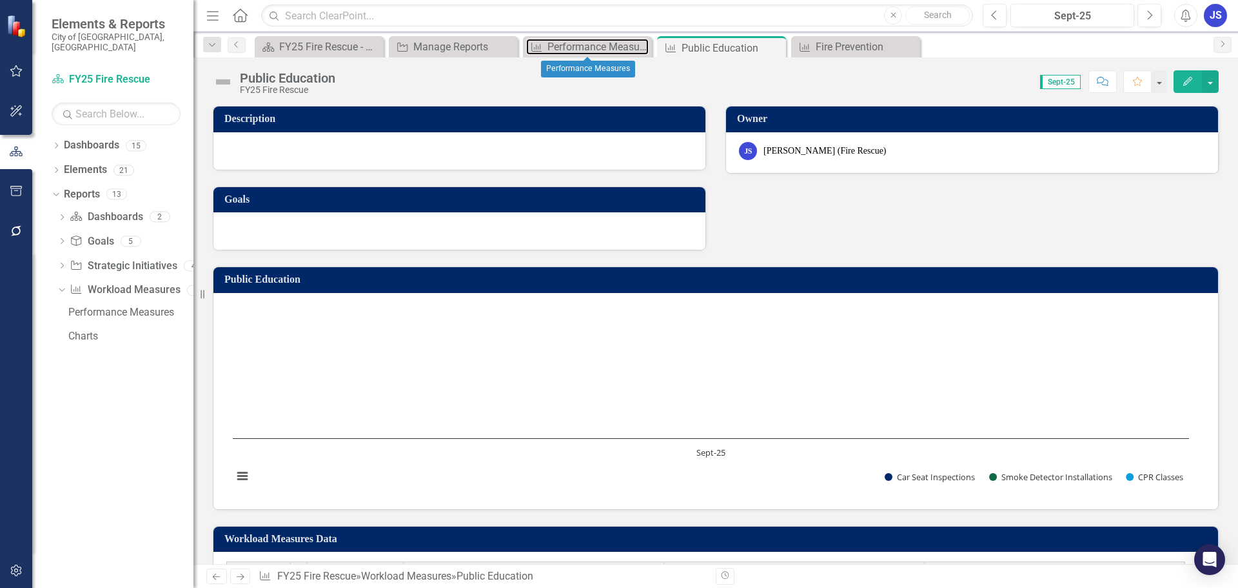
click at [601, 46] on div "Performance Measures" at bounding box center [598, 47] width 101 height 16
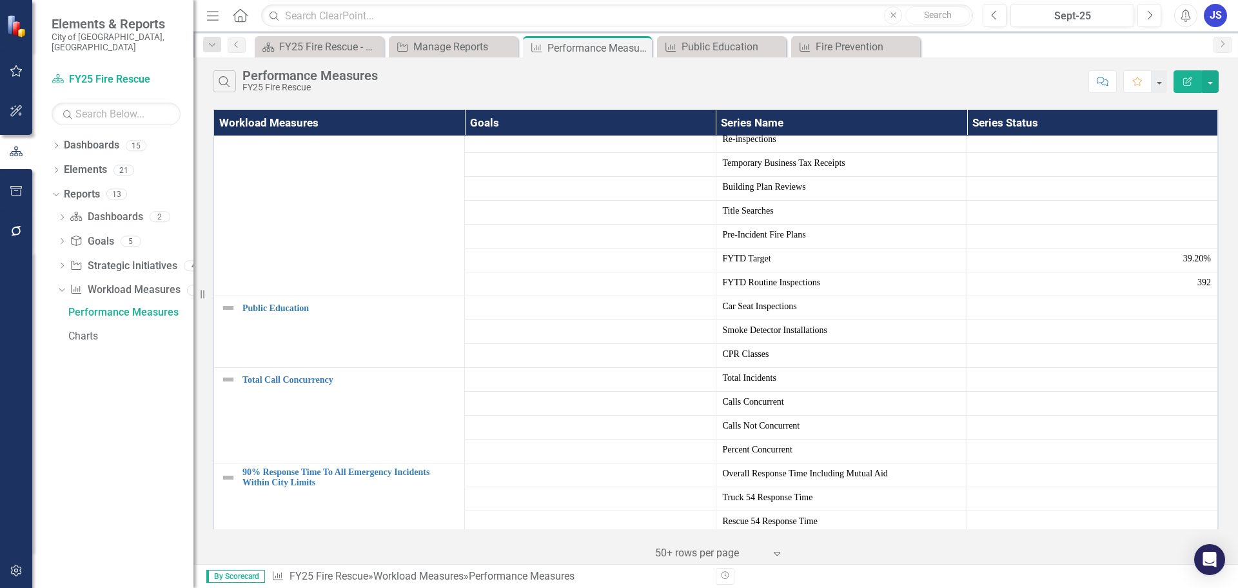
scroll to position [645, 0]
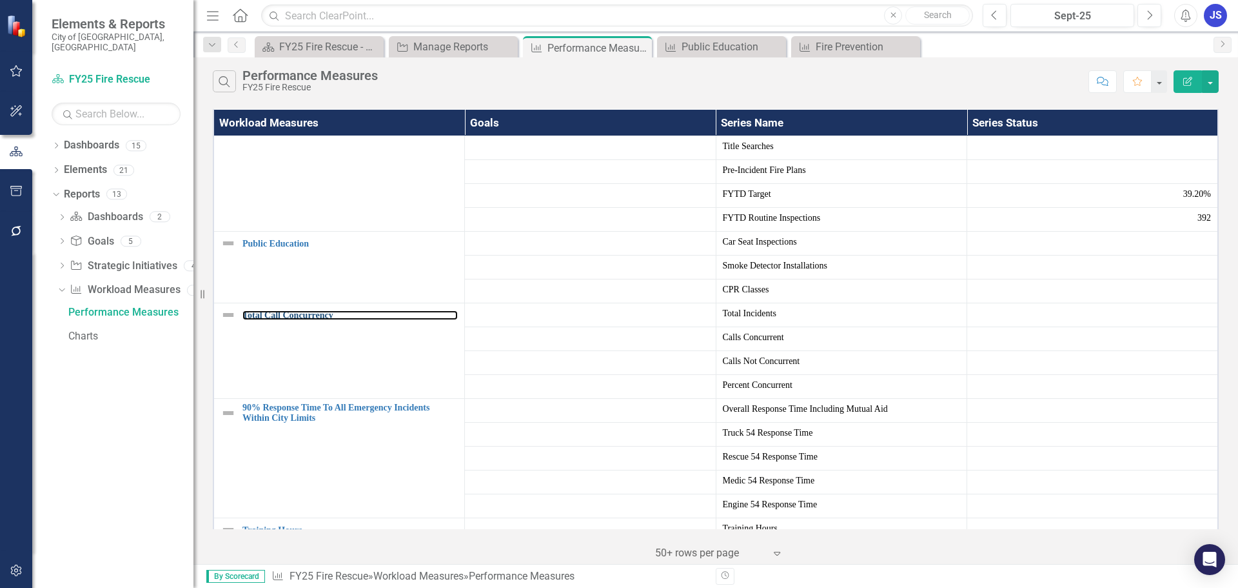
click at [284, 317] on link "Total Call Concurrency" at bounding box center [350, 315] width 215 height 10
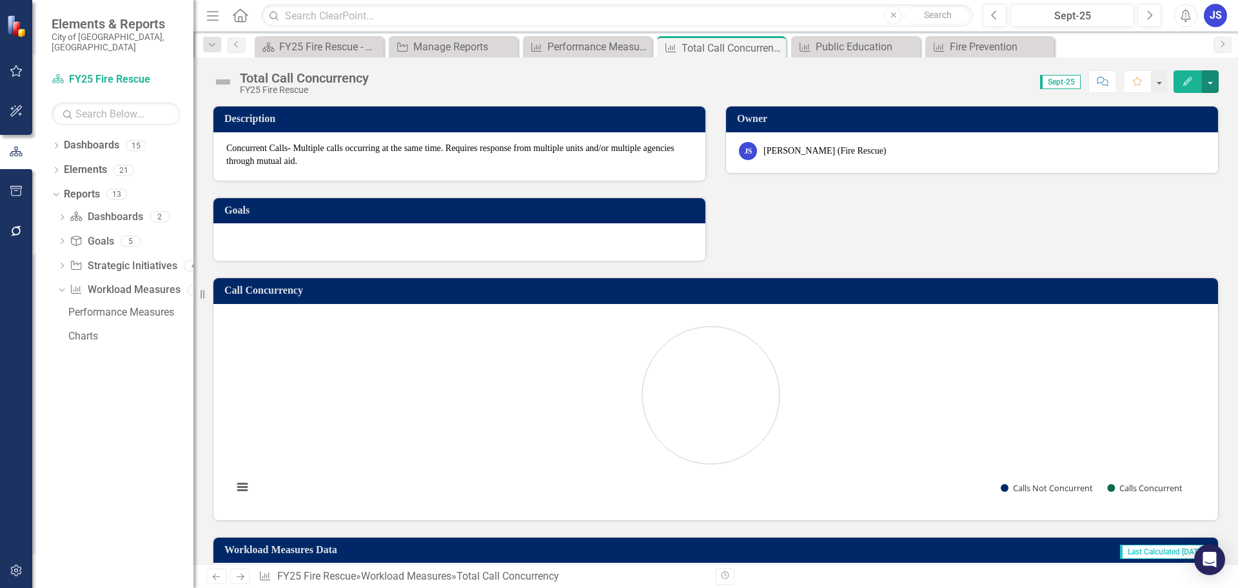
click at [1211, 83] on button "button" at bounding box center [1210, 81] width 17 height 23
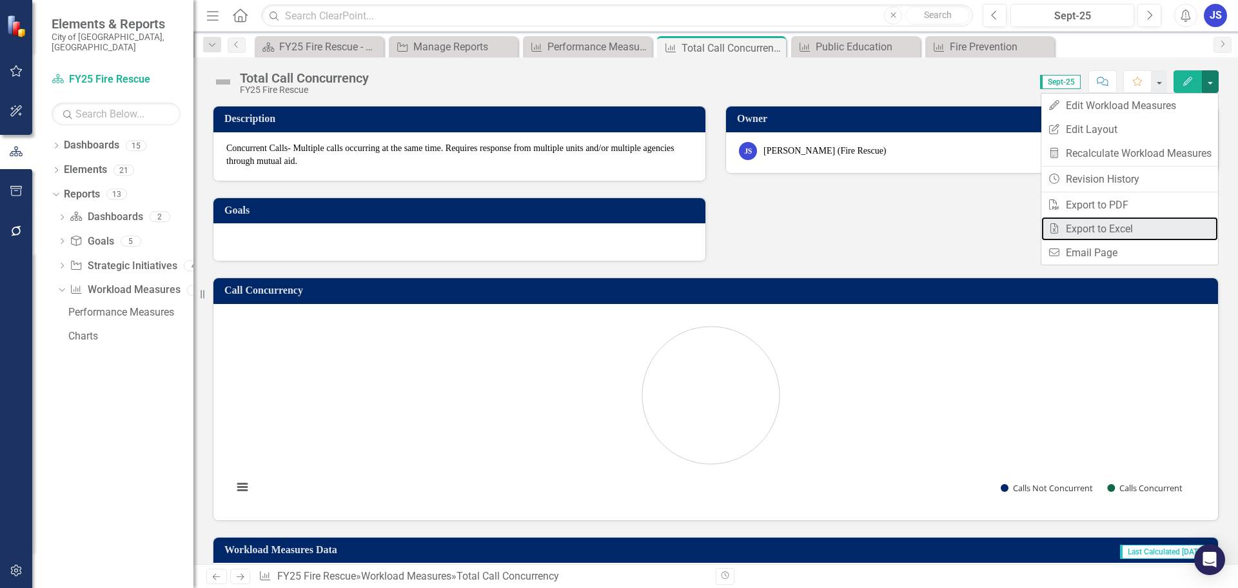
click at [1100, 221] on link "Excel Export to Excel" at bounding box center [1130, 229] width 177 height 24
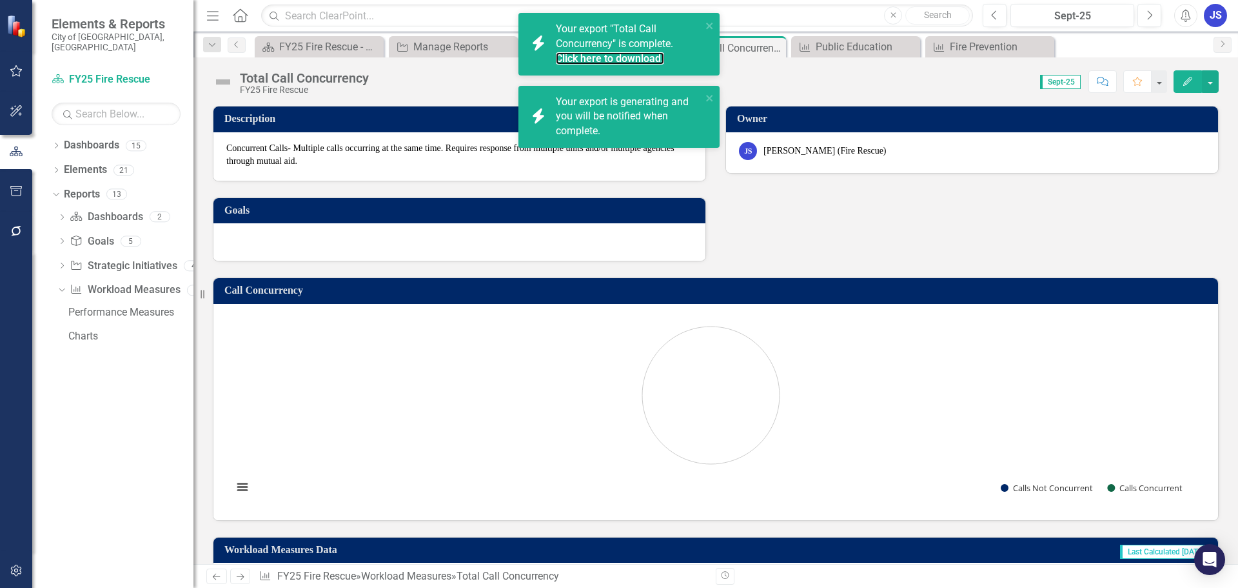
click at [633, 60] on link "Click here to download." at bounding box center [610, 58] width 108 height 12
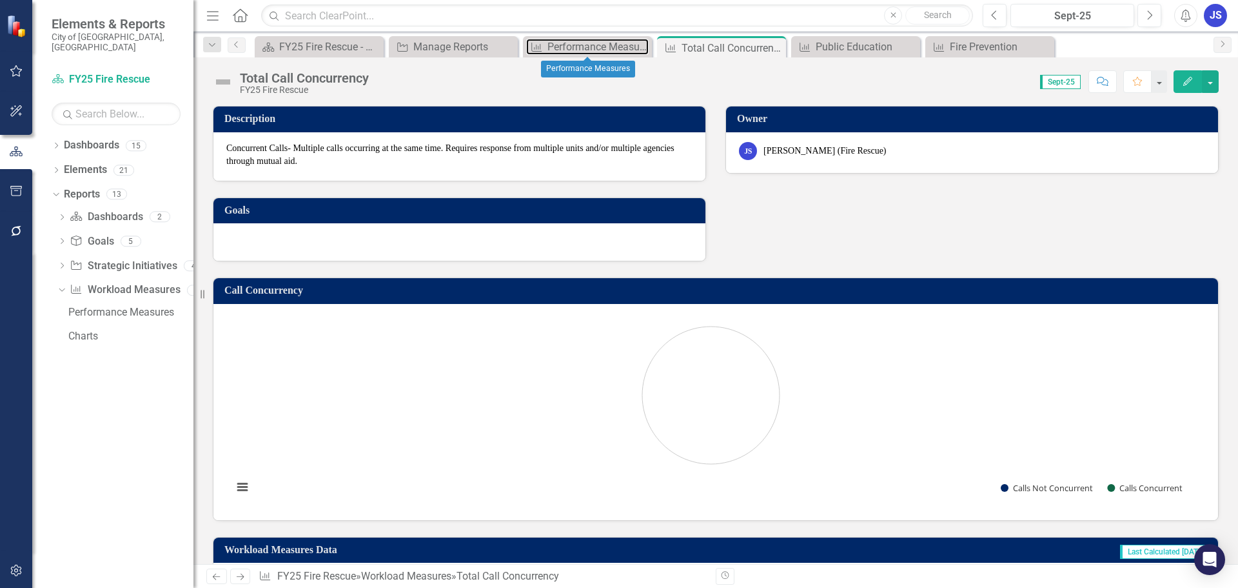
click at [548, 48] on div "Performance Measures" at bounding box center [598, 47] width 101 height 16
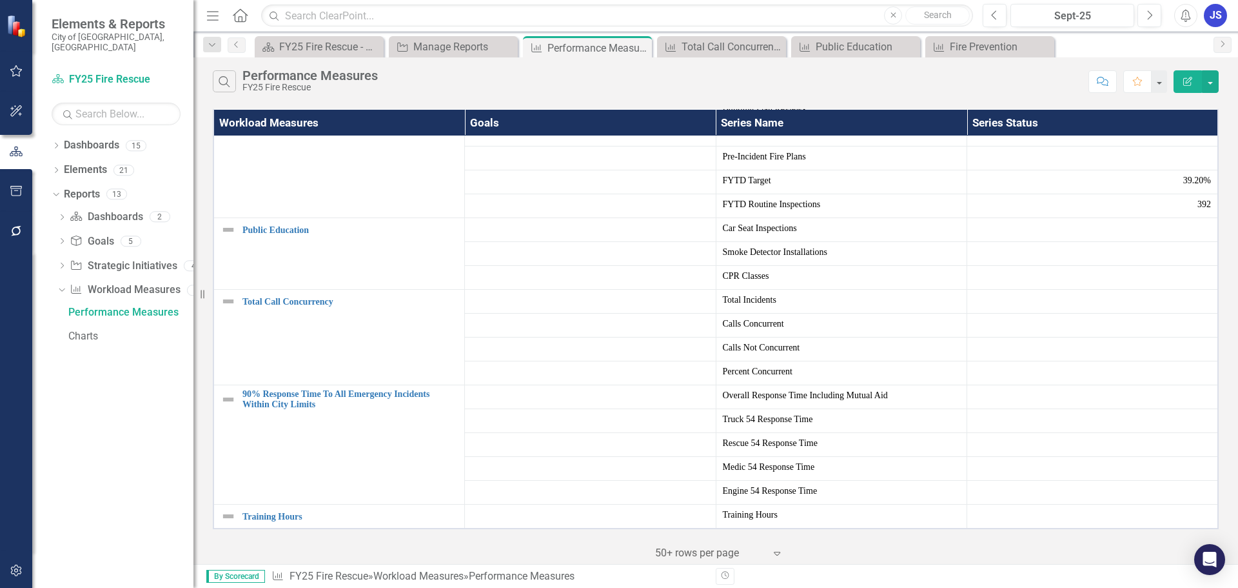
scroll to position [668, 0]
click at [264, 389] on link "90% Response Time To All Emergency Incidents Within City Limits" at bounding box center [350, 399] width 215 height 20
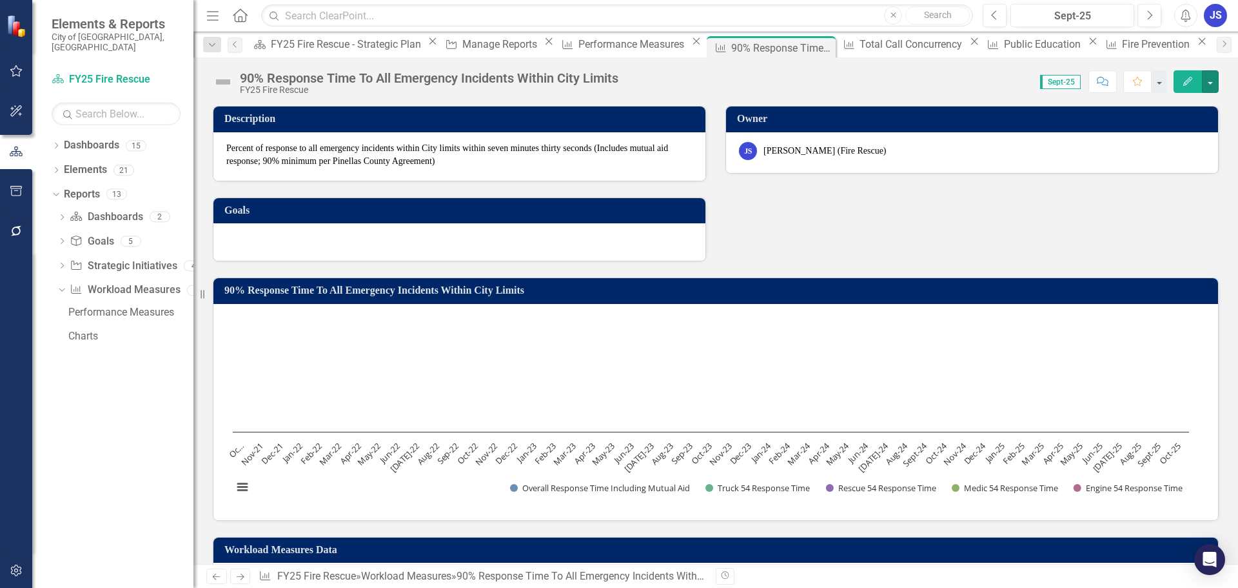
click at [1209, 78] on button "button" at bounding box center [1210, 81] width 17 height 23
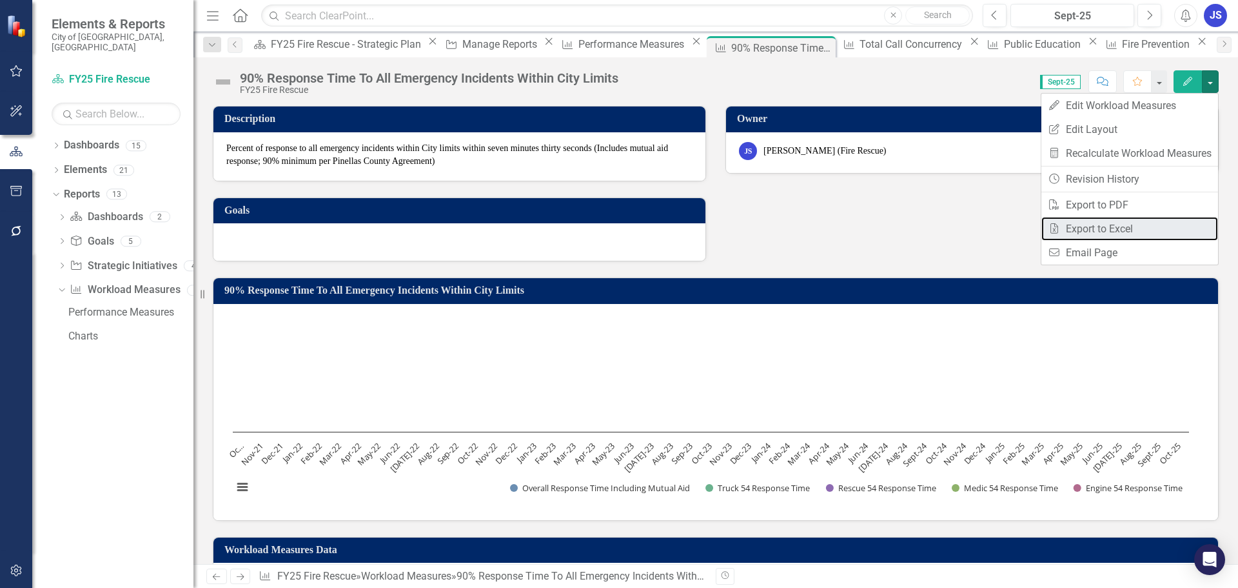
click at [1128, 225] on link "Excel Export to Excel" at bounding box center [1130, 229] width 177 height 24
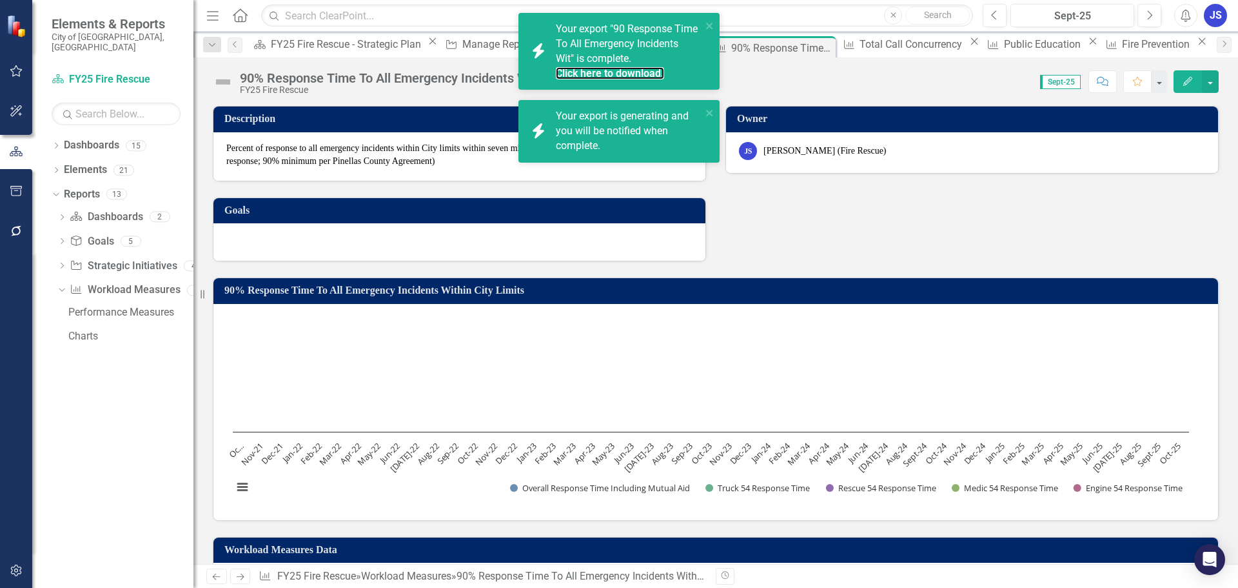
click at [631, 69] on link "Click here to download." at bounding box center [610, 73] width 108 height 12
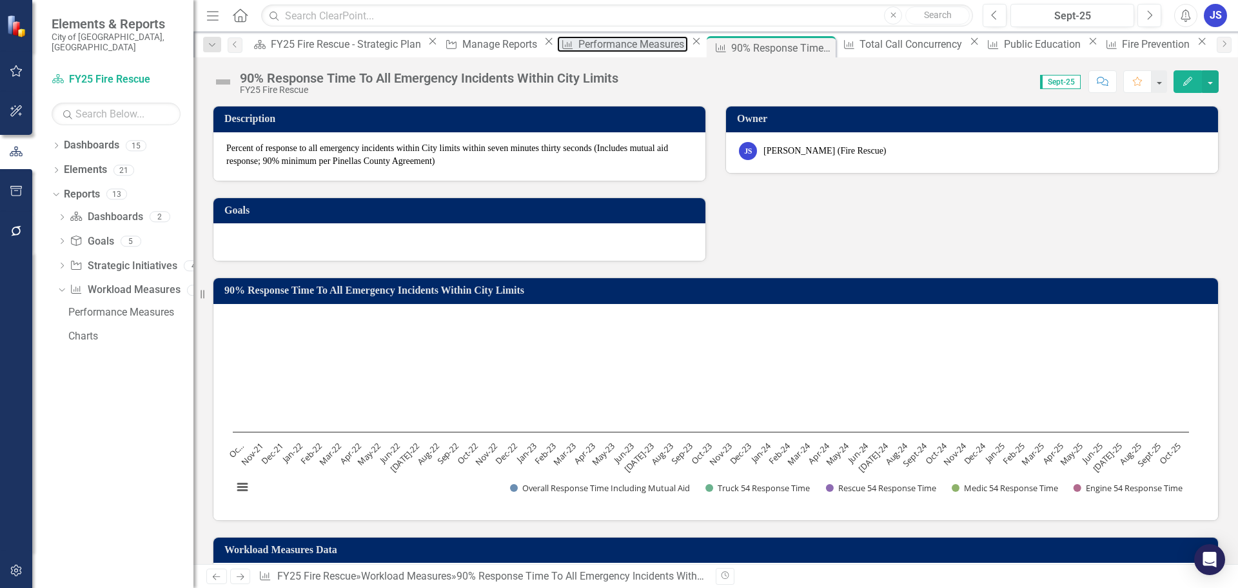
click at [579, 46] on div "Performance Measures" at bounding box center [634, 44] width 110 height 16
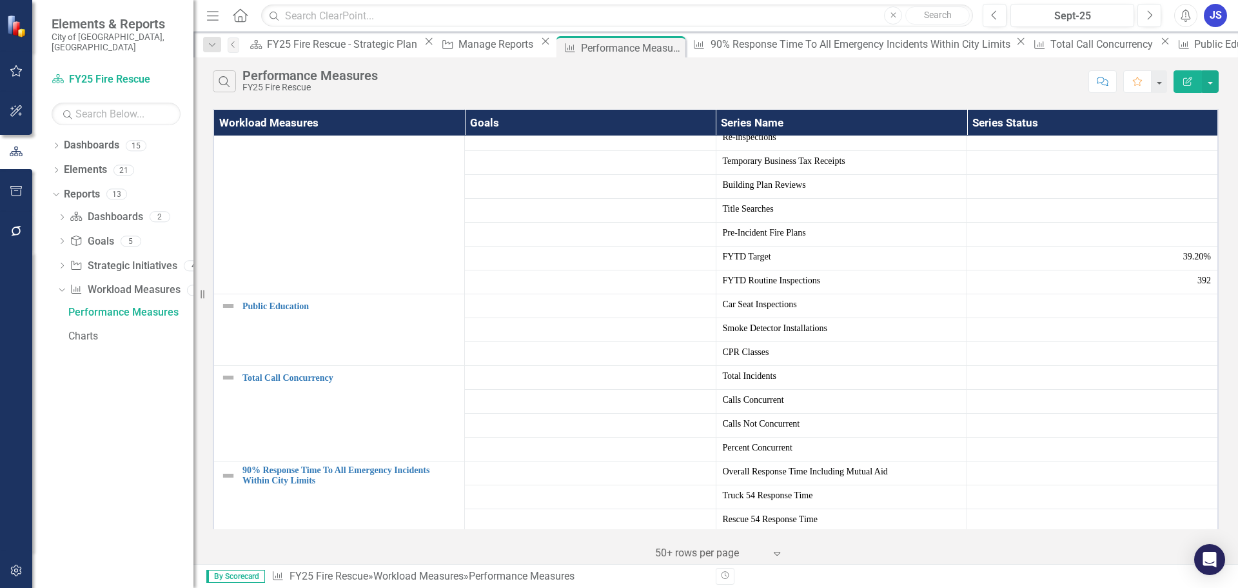
scroll to position [668, 0]
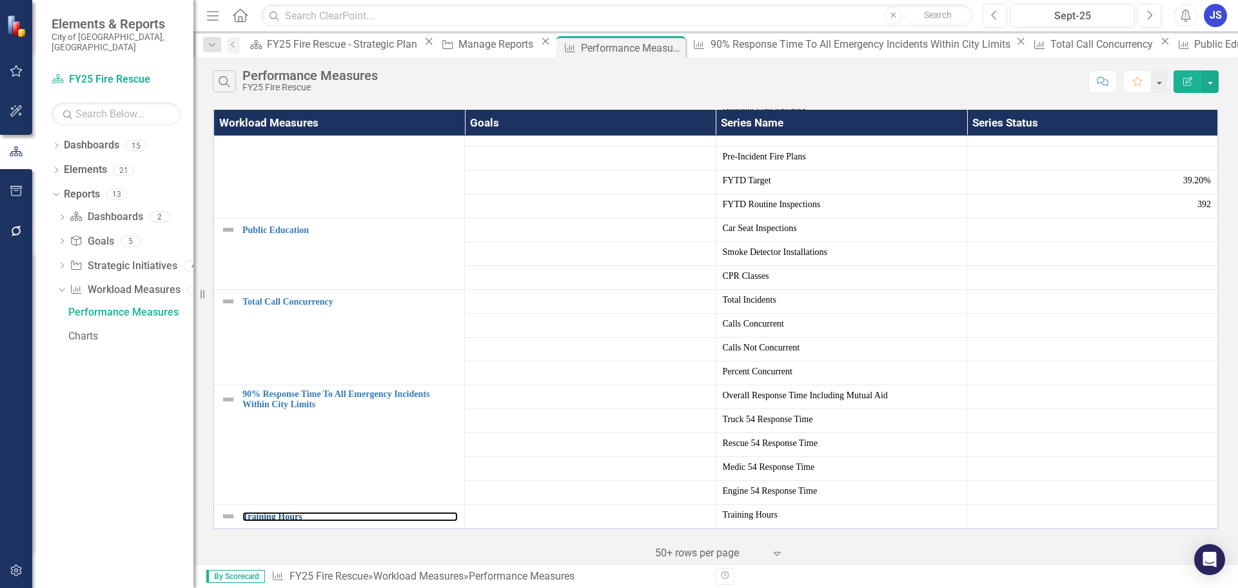
click at [283, 512] on link "Training Hours" at bounding box center [350, 517] width 215 height 10
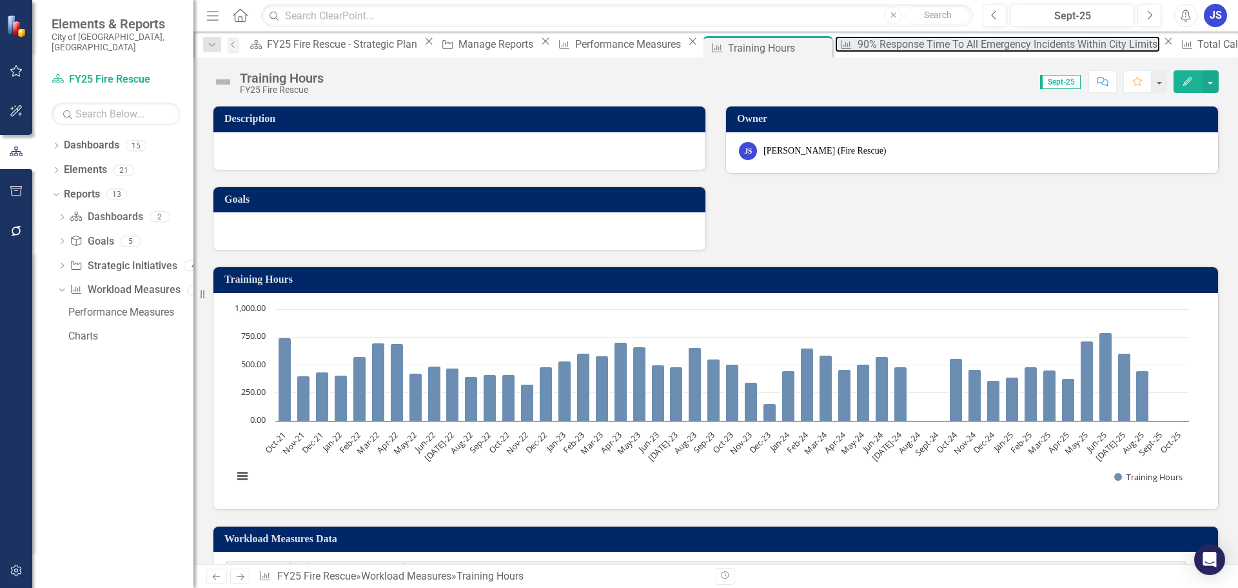
click at [858, 46] on div "90% Response Time To All Emergency Incidents Within City Limits" at bounding box center [1009, 44] width 303 height 16
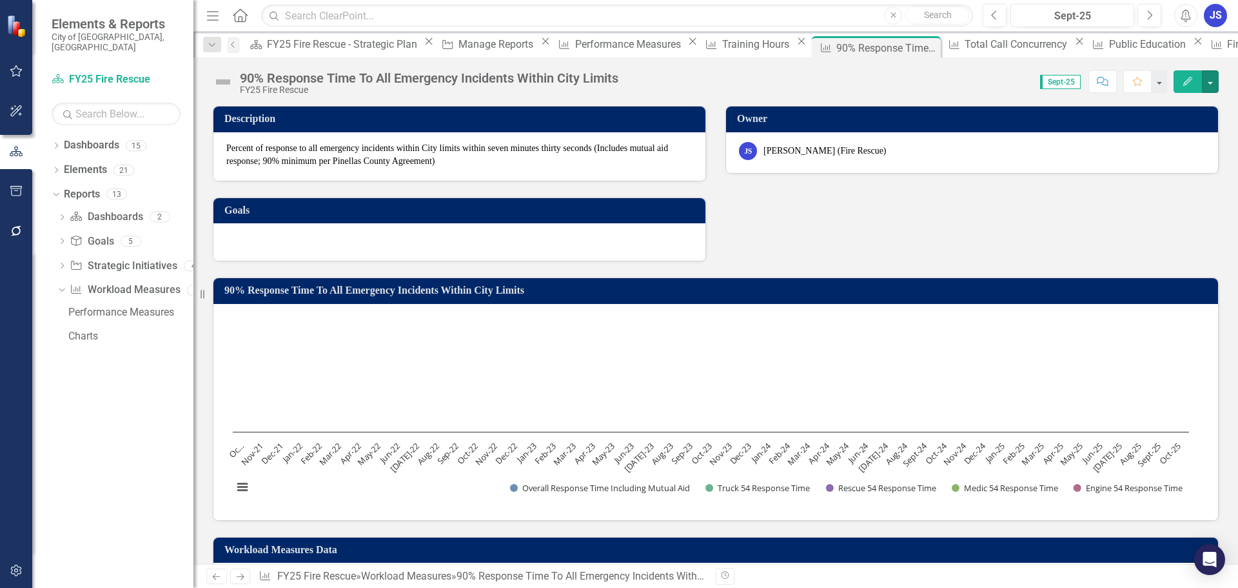
click at [1211, 80] on button "button" at bounding box center [1210, 81] width 17 height 23
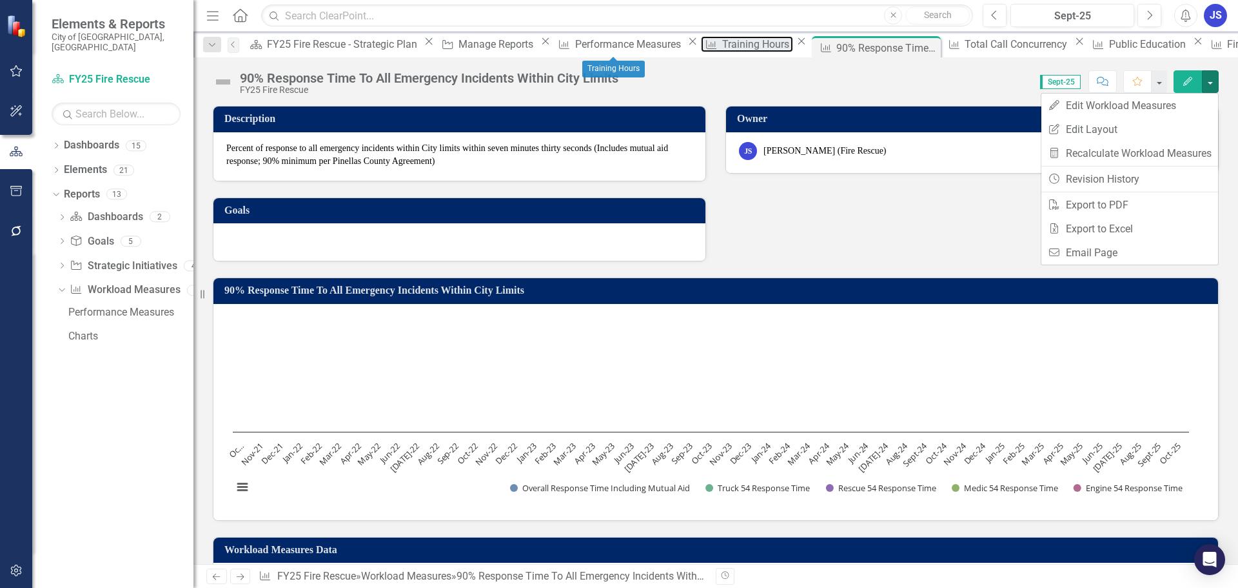
click at [722, 44] on div "Training Hours" at bounding box center [757, 44] width 71 height 16
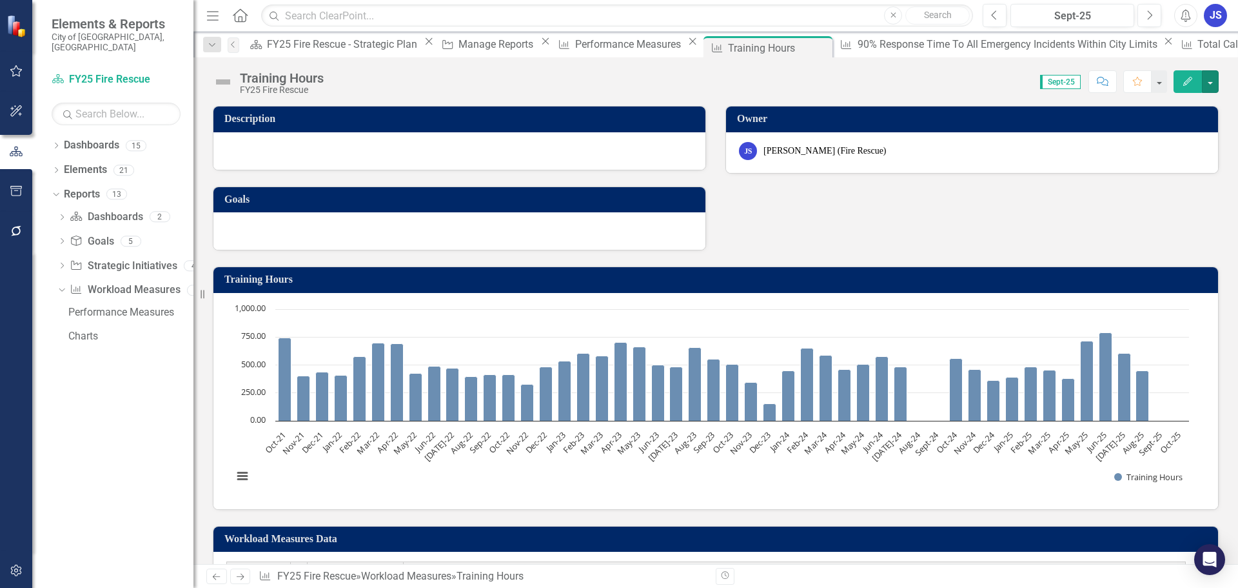
click at [1211, 81] on button "button" at bounding box center [1210, 81] width 17 height 23
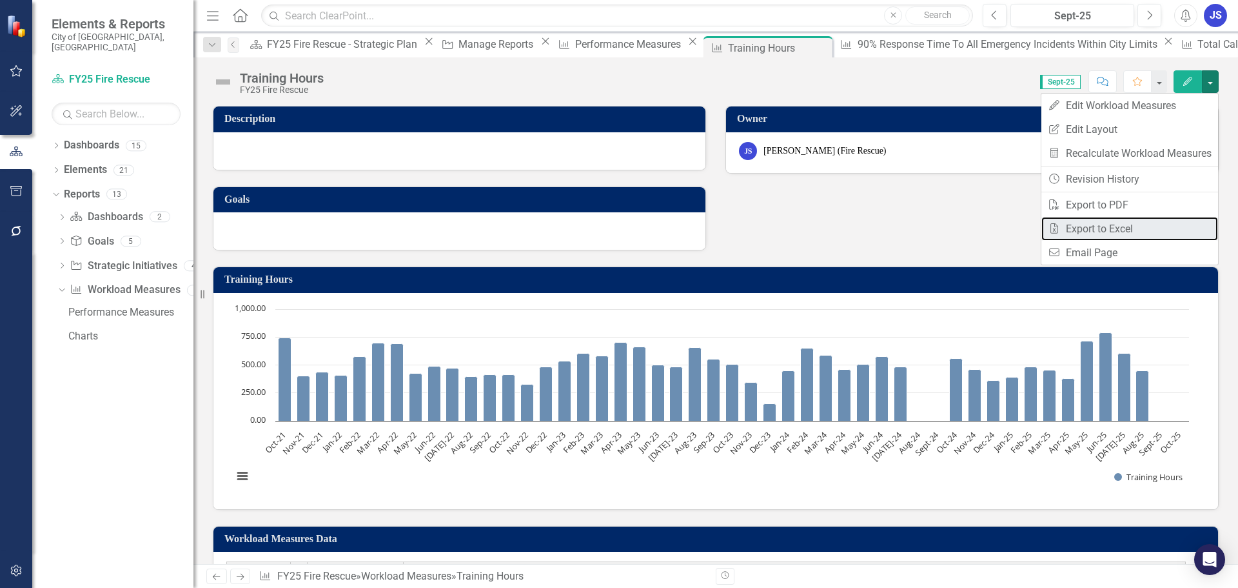
click at [1113, 225] on link "Excel Export to Excel" at bounding box center [1130, 229] width 177 height 24
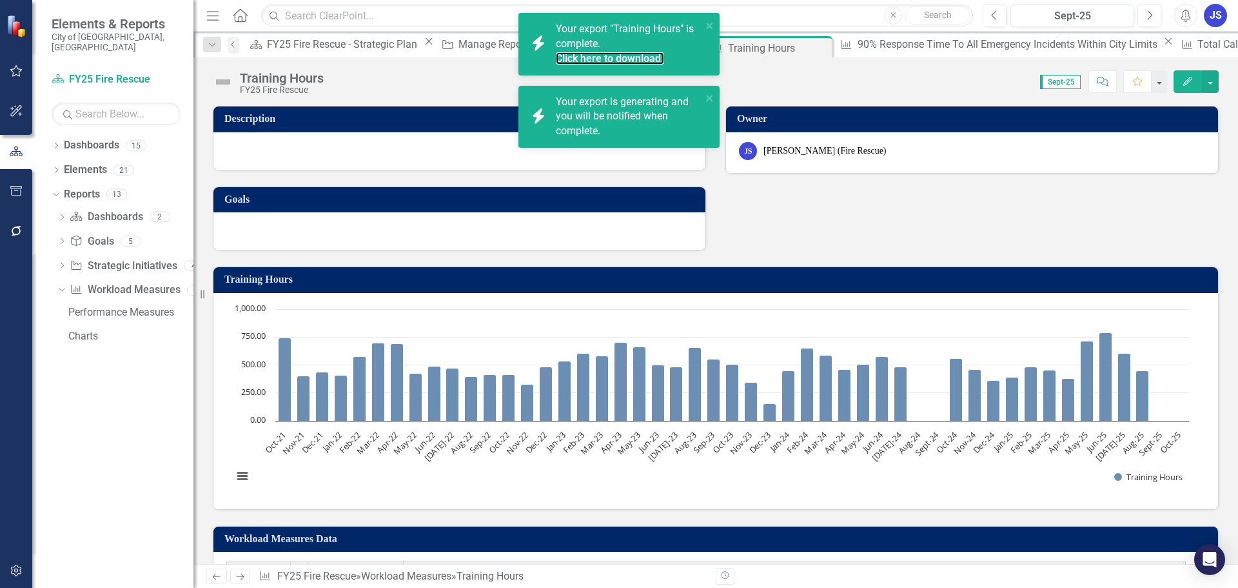
click at [565, 61] on link "Click here to download." at bounding box center [610, 58] width 108 height 12
